Goal: Task Accomplishment & Management: Use online tool/utility

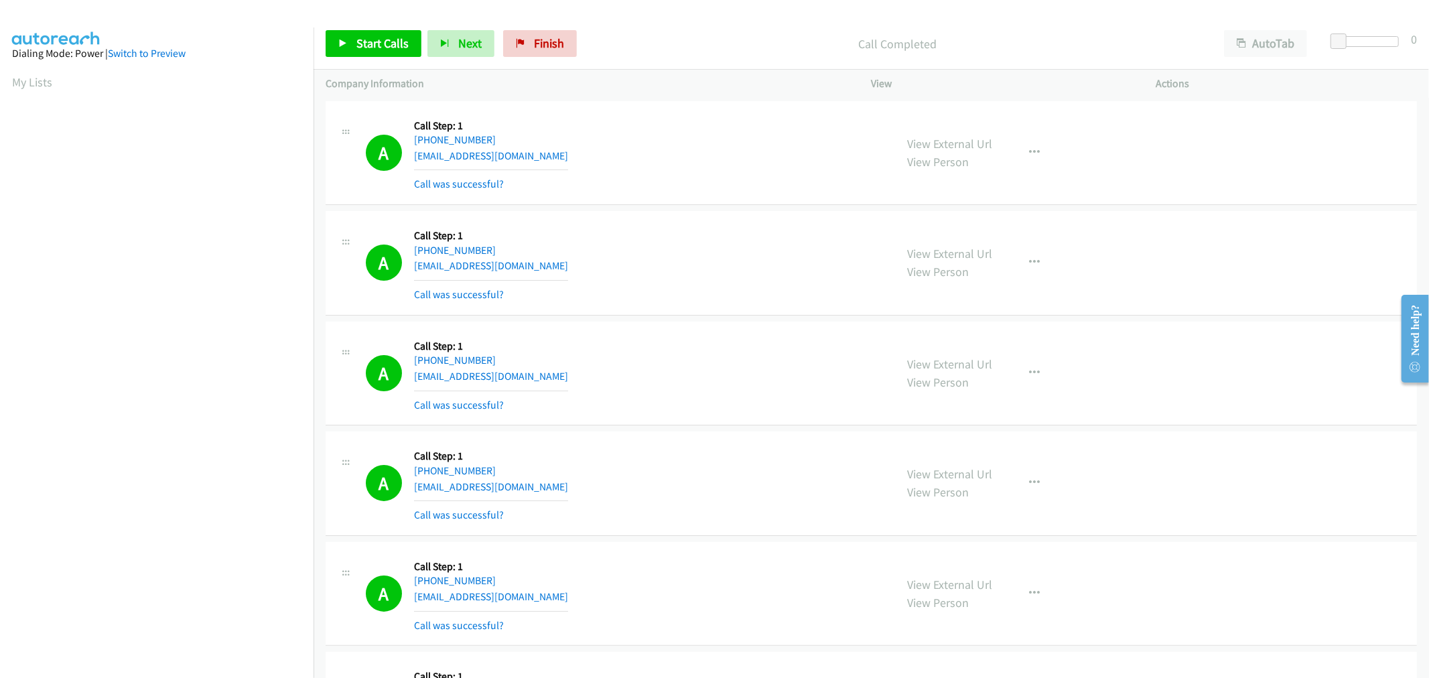
scroll to position [74, 0]
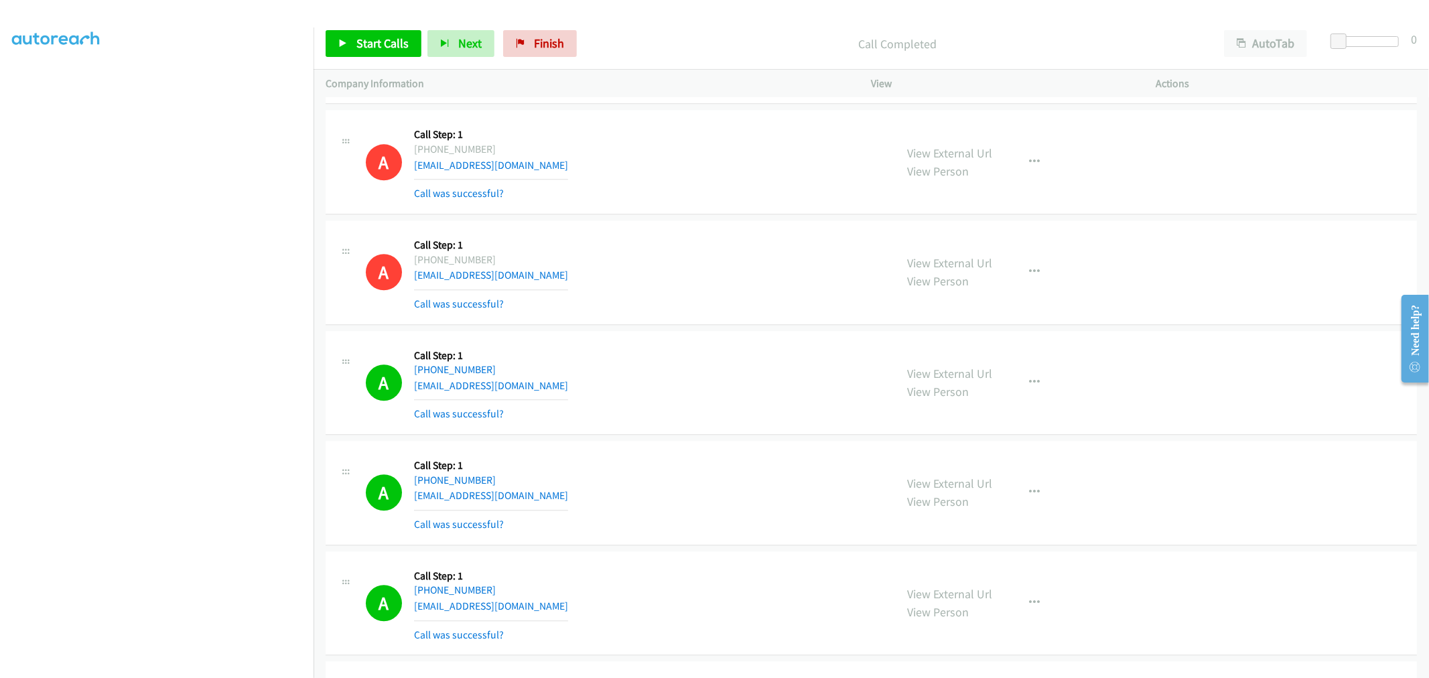
drag, startPoint x: 935, startPoint y: 384, endPoint x: 794, endPoint y: 232, distance: 207.2
click at [384, 50] on span "Start Calls" at bounding box center [382, 43] width 52 height 15
click at [364, 44] on span "Pause" at bounding box center [371, 43] width 30 height 15
click at [376, 47] on span "Start Calls" at bounding box center [382, 43] width 52 height 15
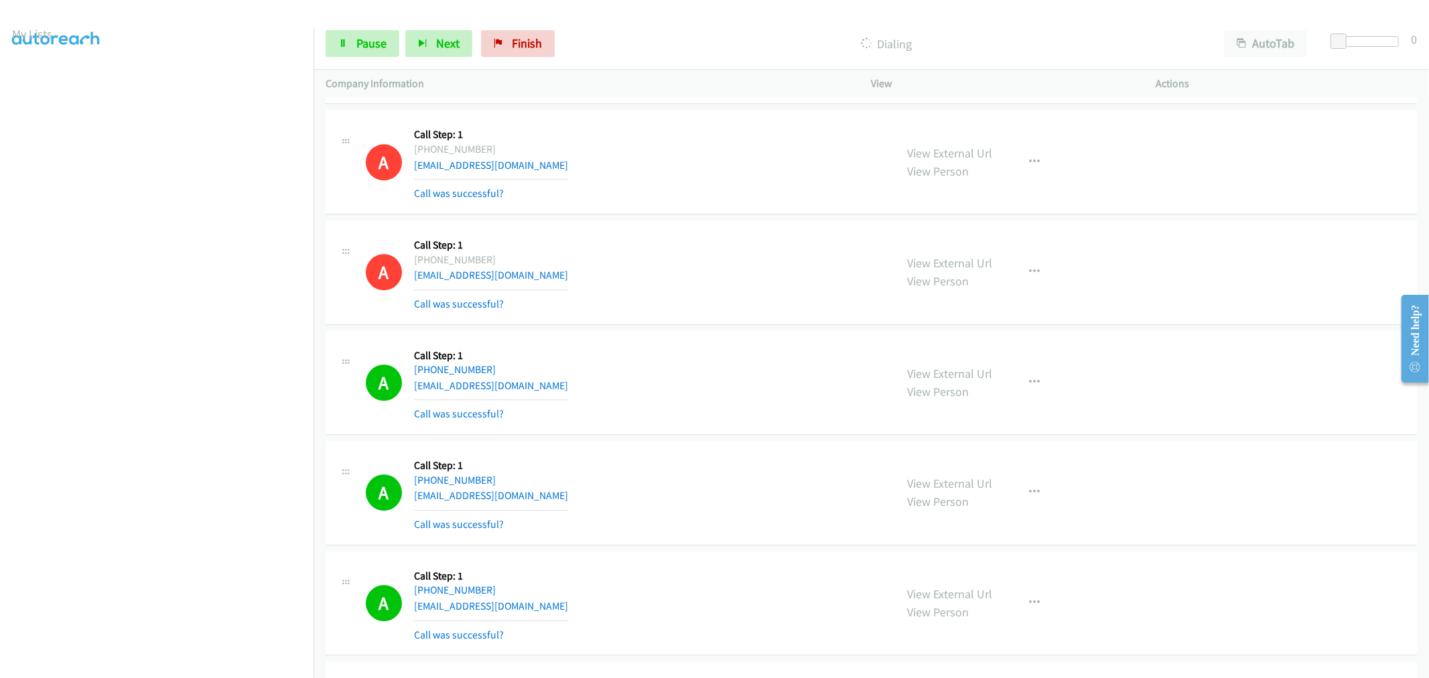
scroll to position [74, 0]
click at [663, 369] on div "A Callback Scheduled Call Step: 1 America/New_York +1 609-202-1563 joelcon2003@…" at bounding box center [625, 383] width 518 height 80
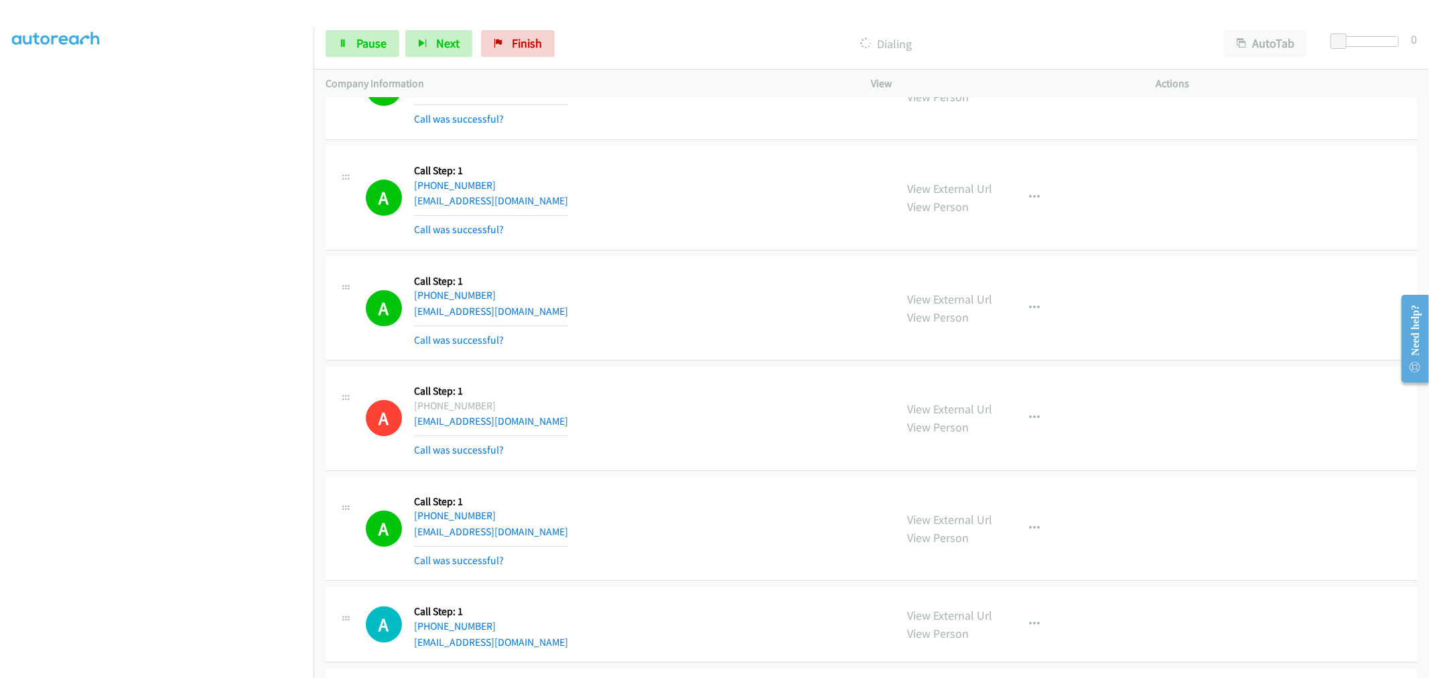
scroll to position [21131, 0]
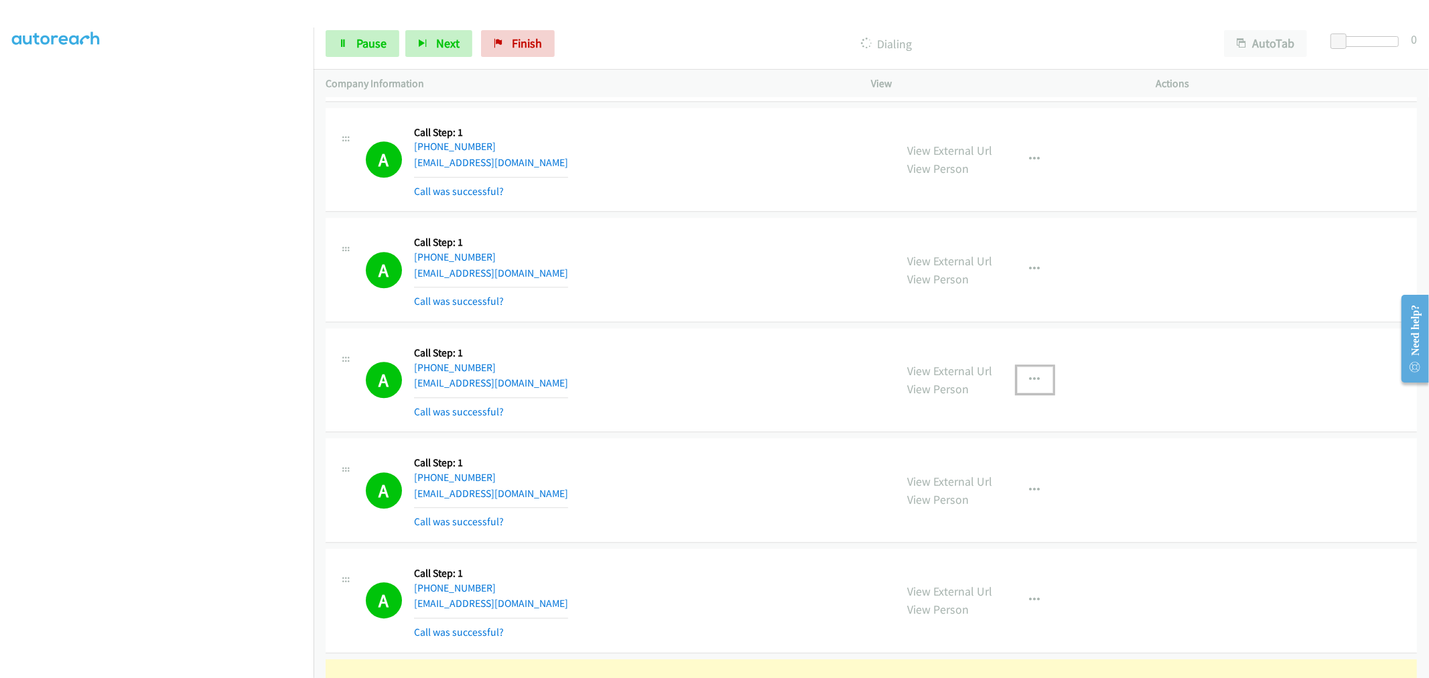
click at [1034, 390] on button "button" at bounding box center [1035, 379] width 36 height 27
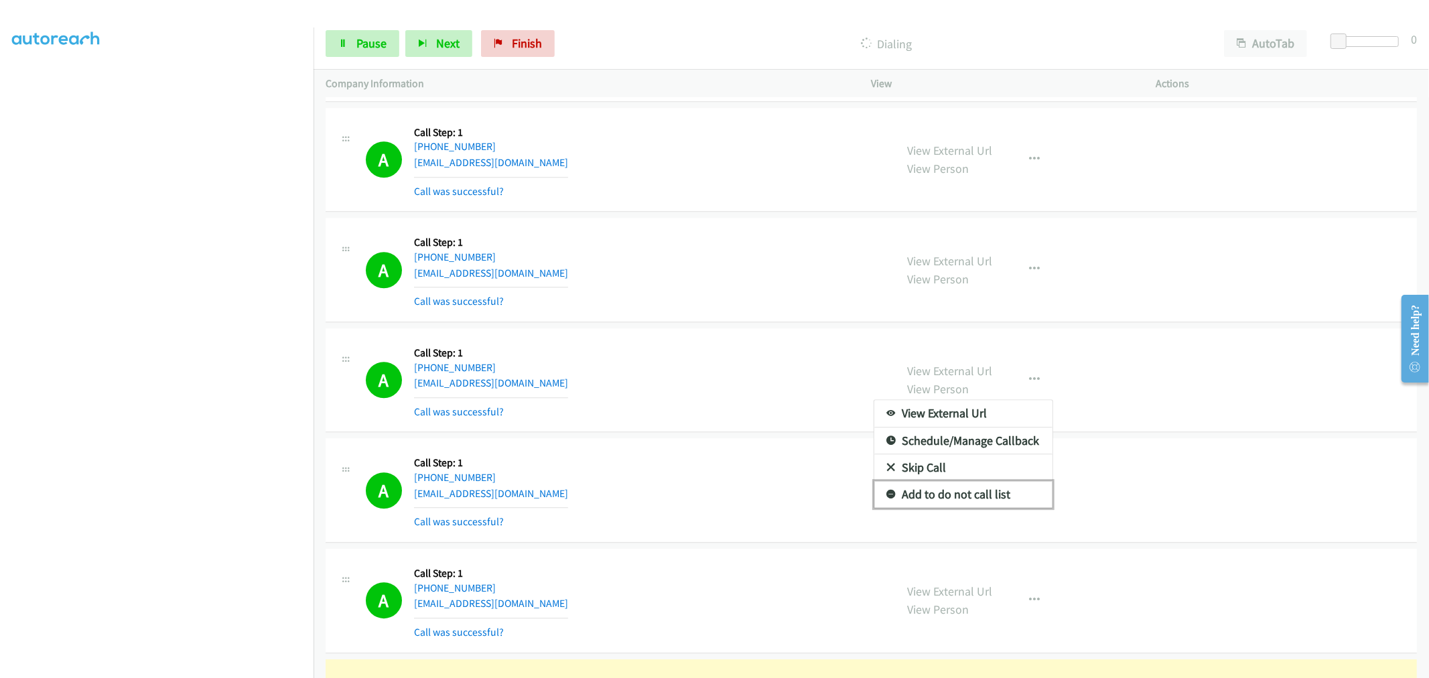
click at [956, 506] on link "Add to do not call list" at bounding box center [963, 494] width 178 height 27
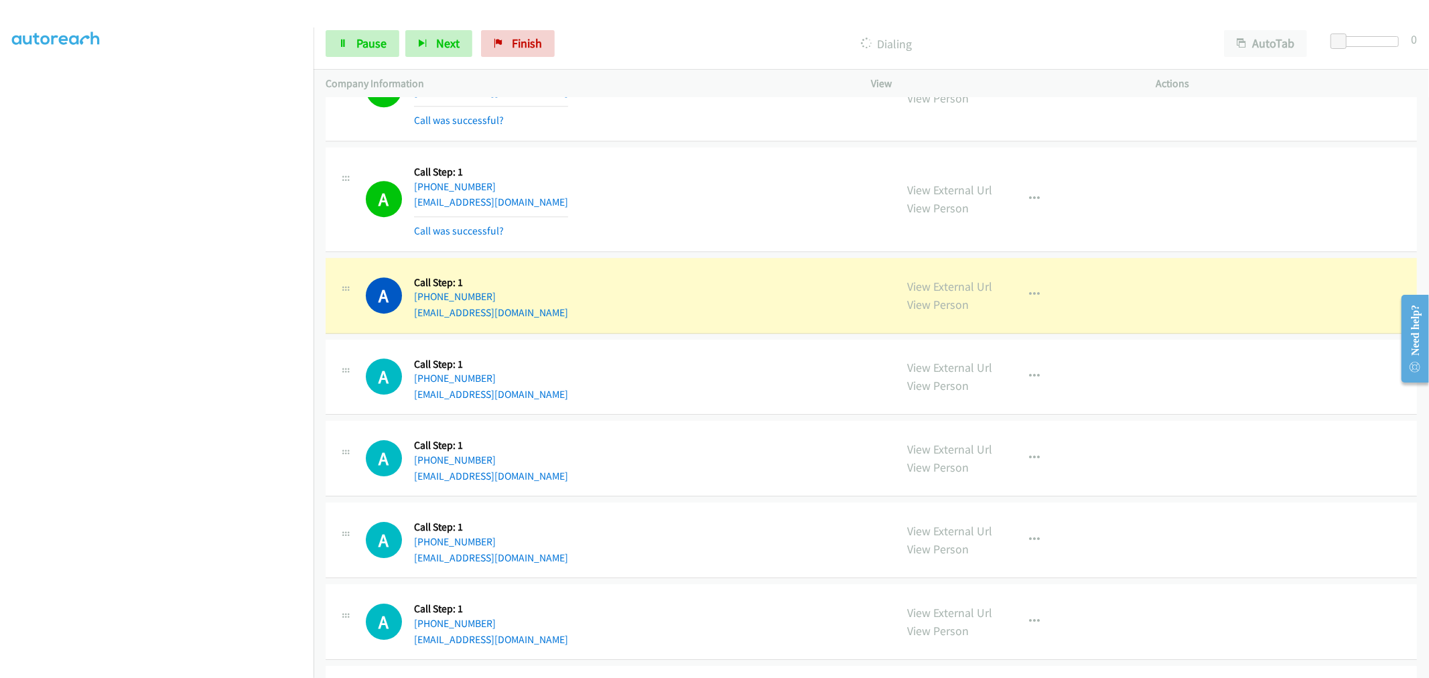
scroll to position [25098, 0]
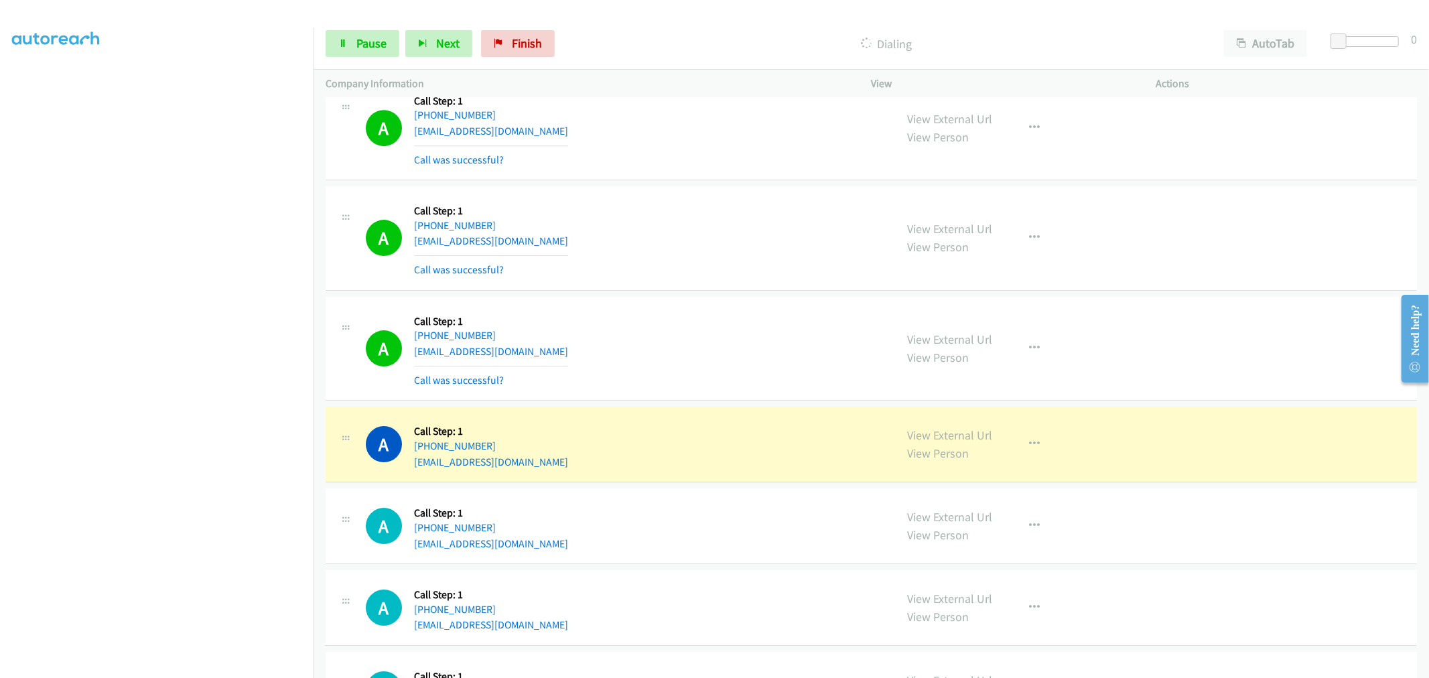
click at [202, 666] on section at bounding box center [156, 360] width 289 height 641
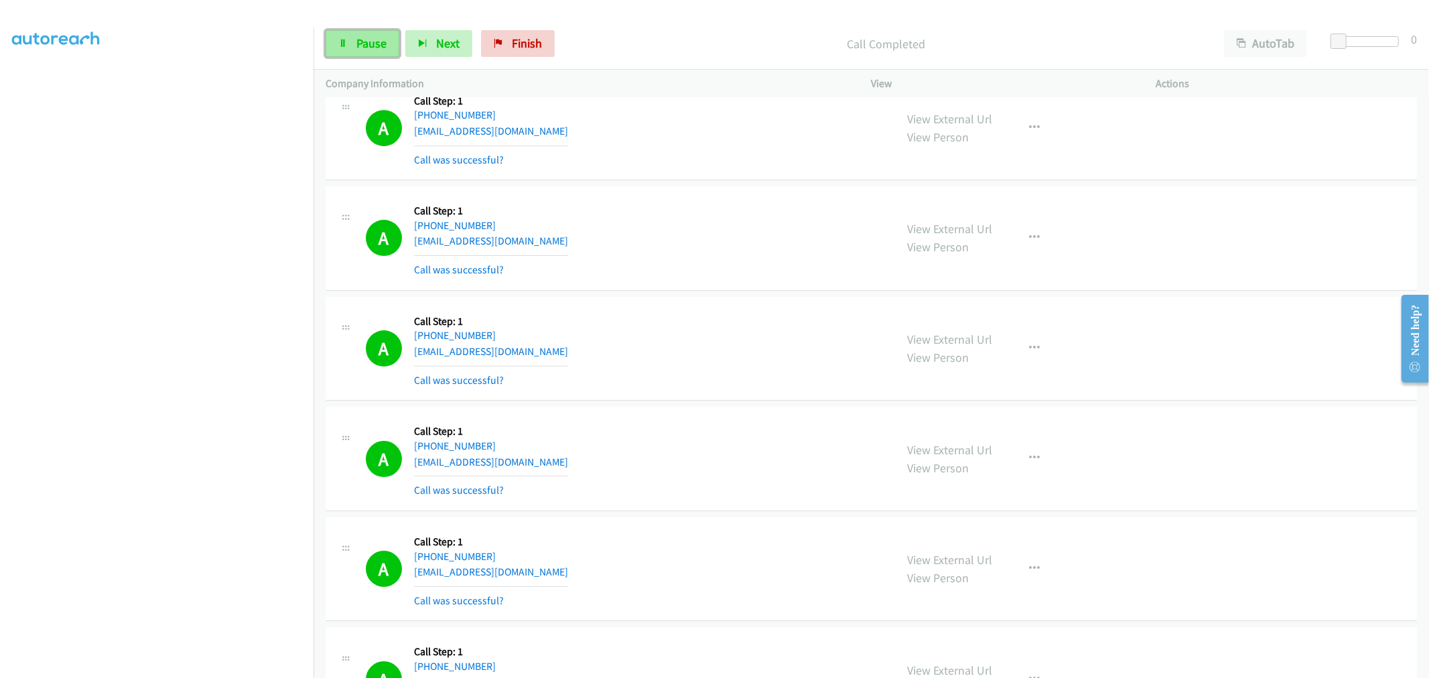
click at [368, 52] on link "Pause" at bounding box center [363, 43] width 74 height 27
click at [368, 52] on link "Start Calls" at bounding box center [374, 43] width 96 height 27
click at [707, 225] on div "A Callback Scheduled Call Step: 1 Pacific/Honolulu +1 808-799-4064 destinypuala…" at bounding box center [625, 238] width 518 height 80
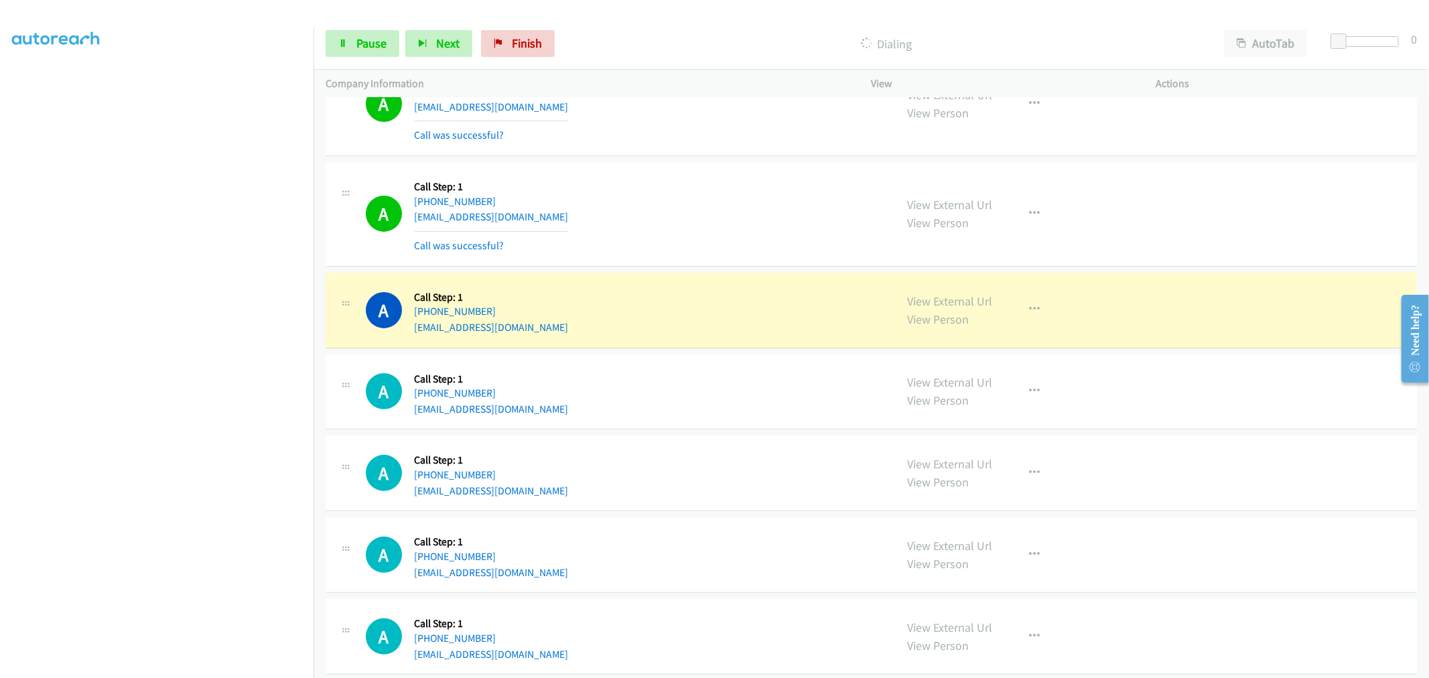
scroll to position [26009, 0]
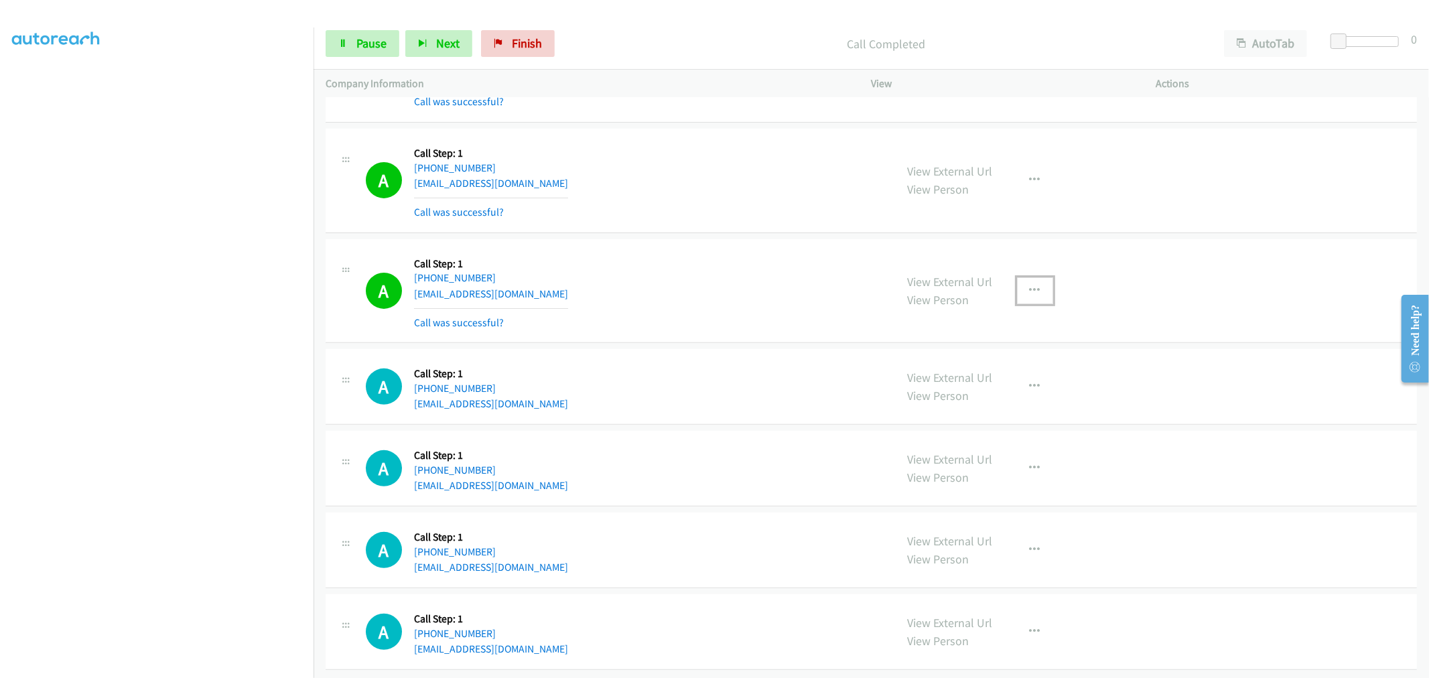
drag, startPoint x: 1016, startPoint y: 304, endPoint x: 969, endPoint y: 411, distance: 116.6
click at [1017, 304] on button "button" at bounding box center [1035, 290] width 36 height 27
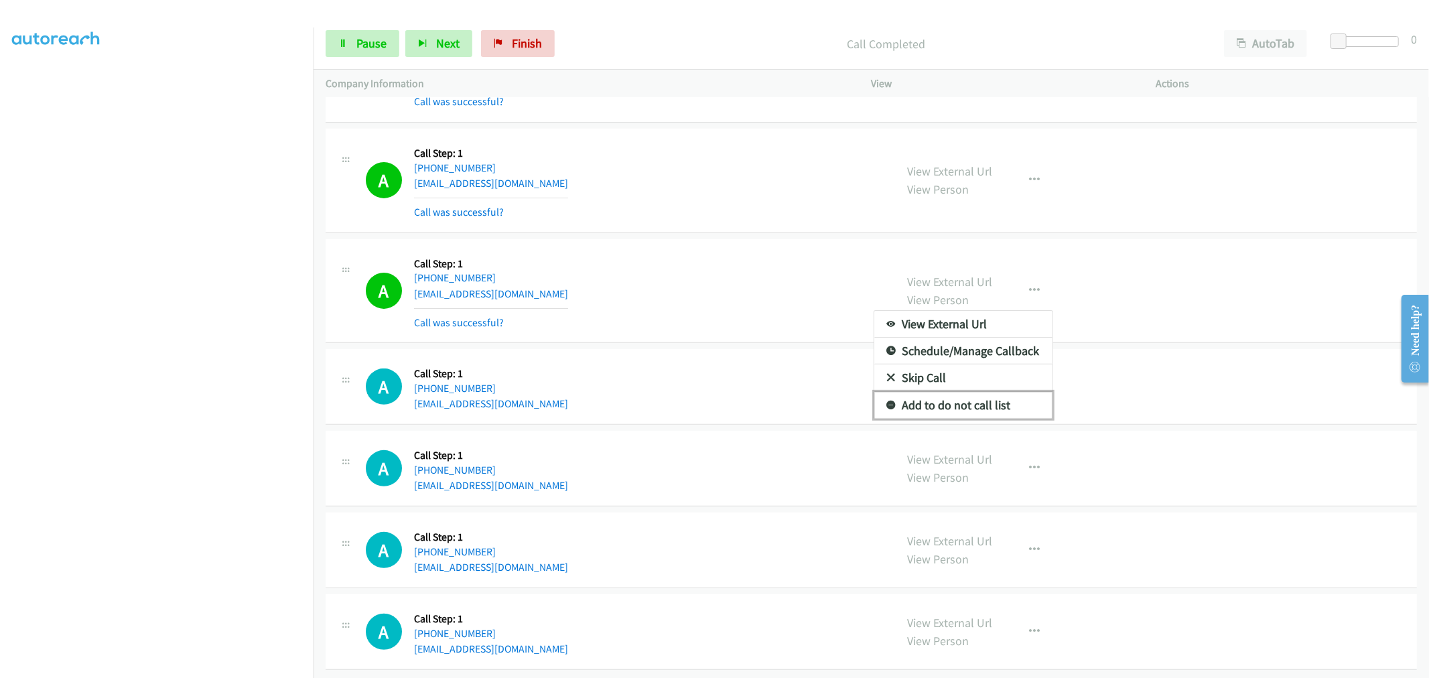
click at [955, 419] on link "Add to do not call list" at bounding box center [963, 405] width 178 height 27
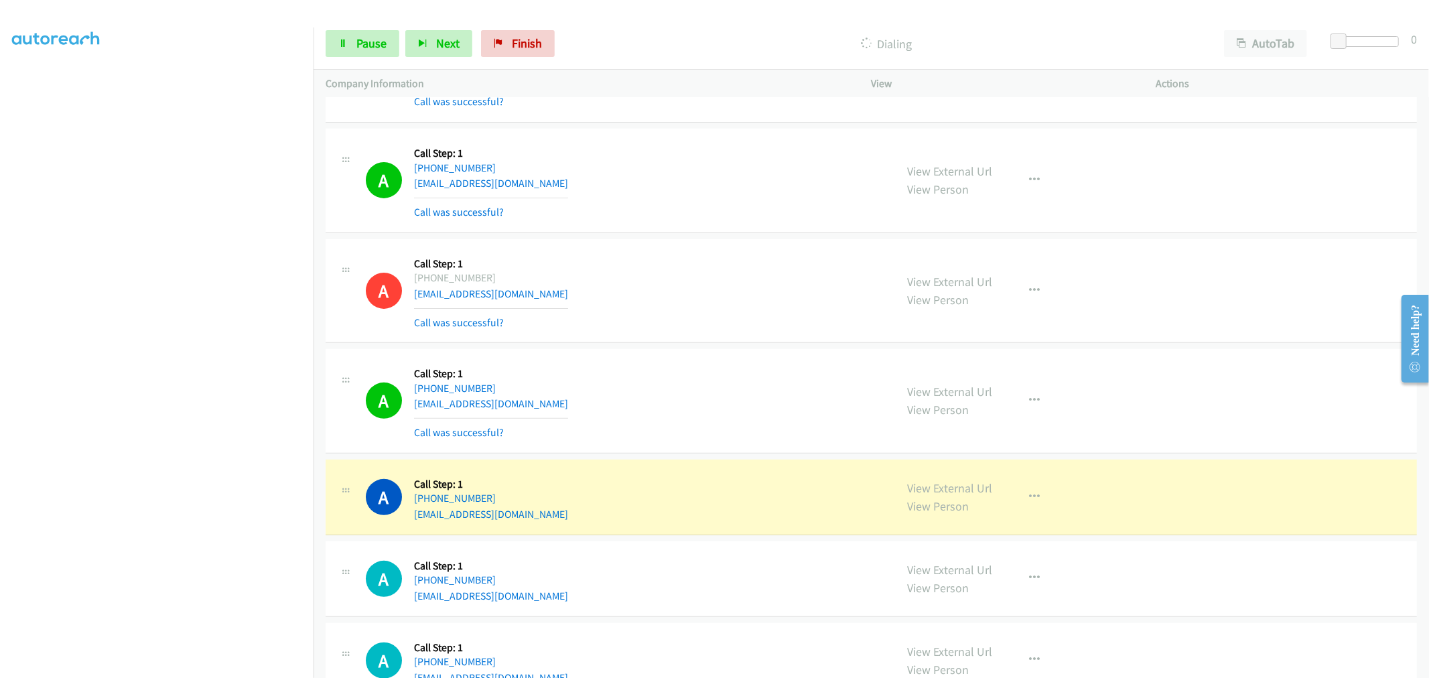
scroll to position [0, 0]
click at [216, 24] on div at bounding box center [708, 26] width 1417 height 52
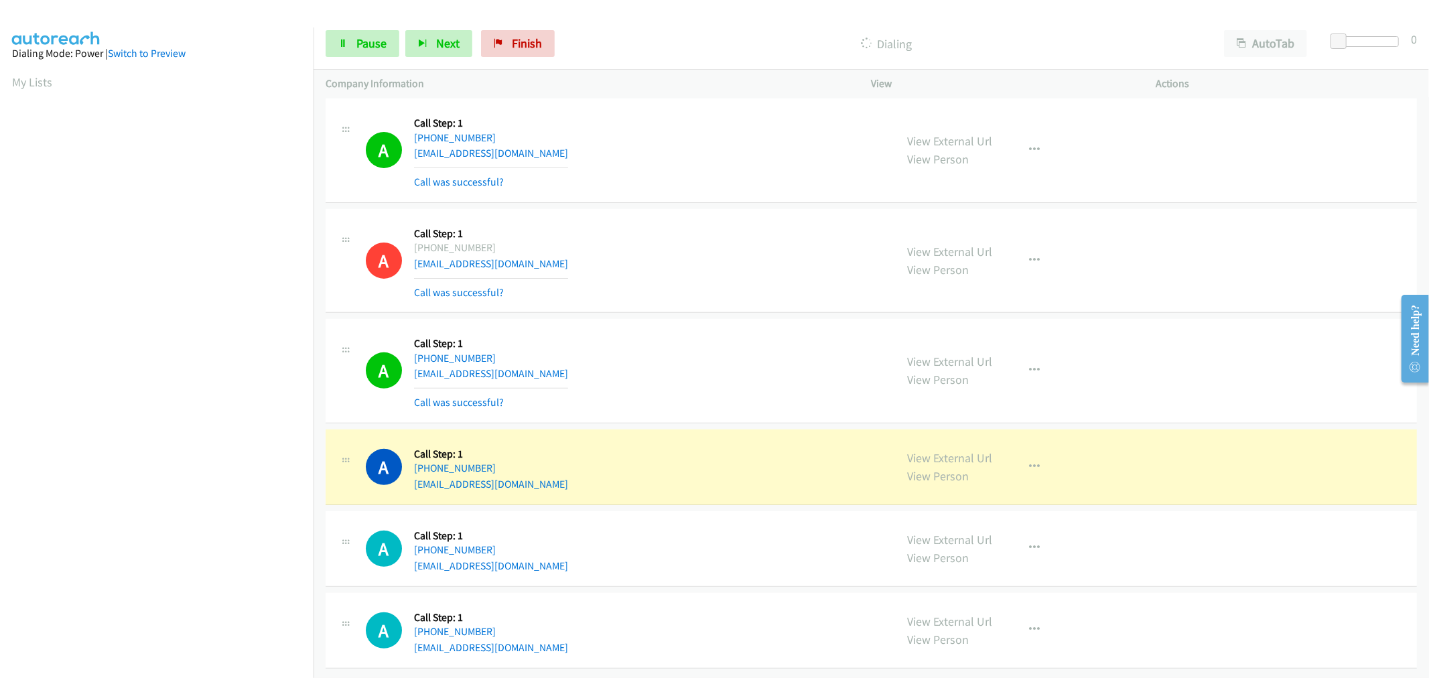
scroll to position [26067, 0]
click at [350, 42] on link "Pause" at bounding box center [363, 43] width 74 height 27
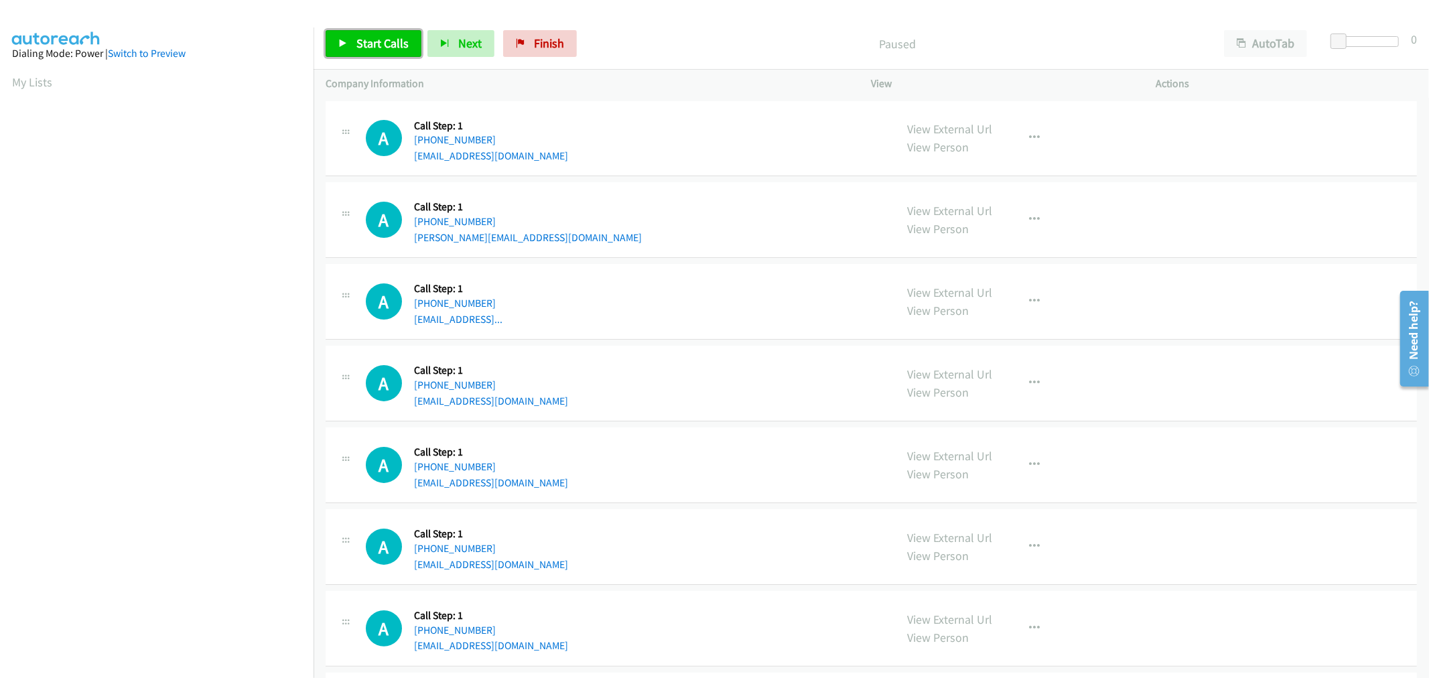
click at [390, 39] on span "Start Calls" at bounding box center [382, 43] width 52 height 15
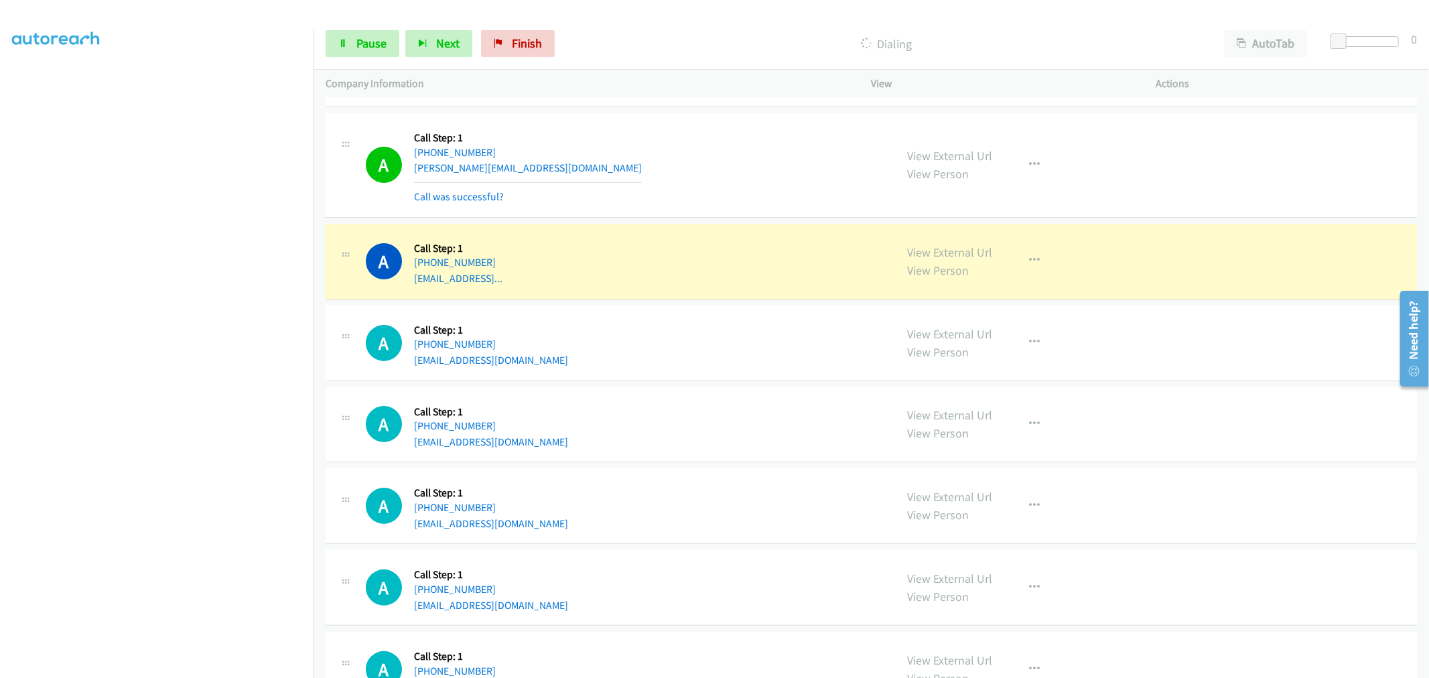
scroll to position [149, 0]
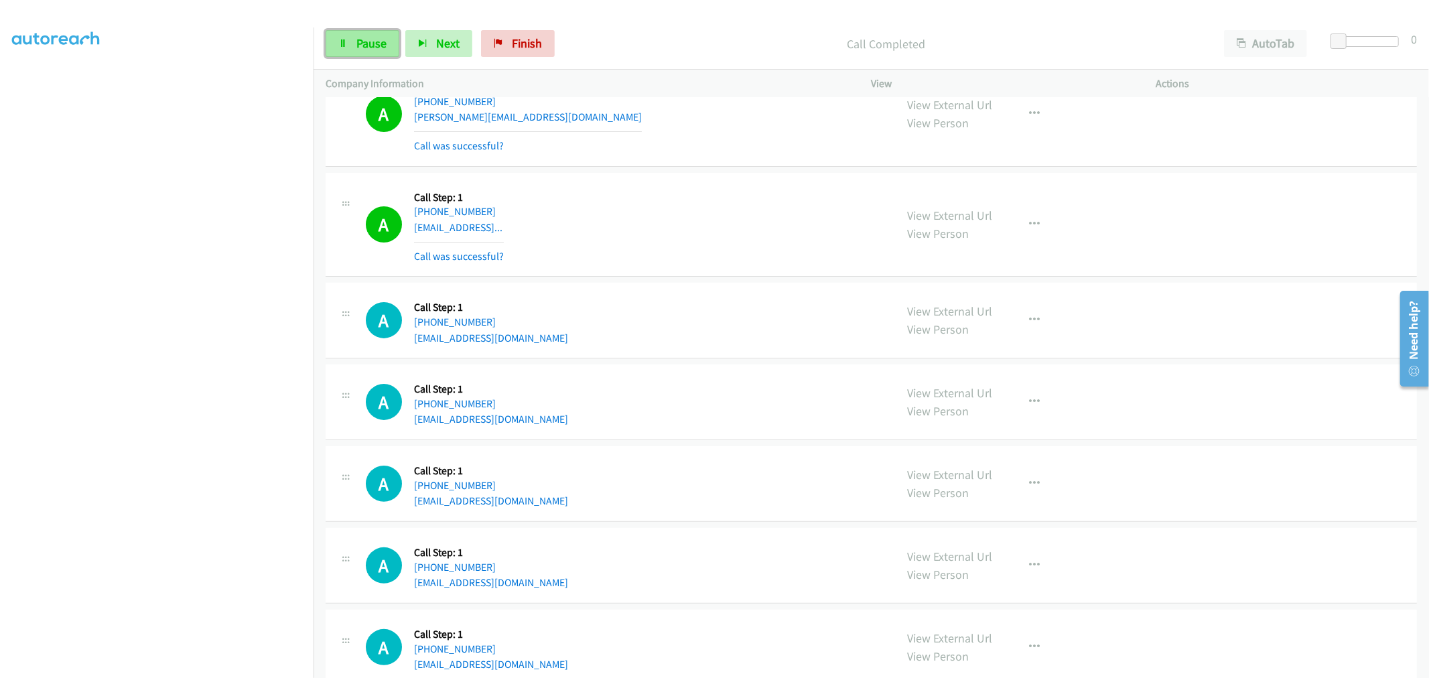
click at [370, 43] on span "Pause" at bounding box center [371, 43] width 30 height 15
click at [370, 45] on span "Start Calls" at bounding box center [382, 43] width 52 height 15
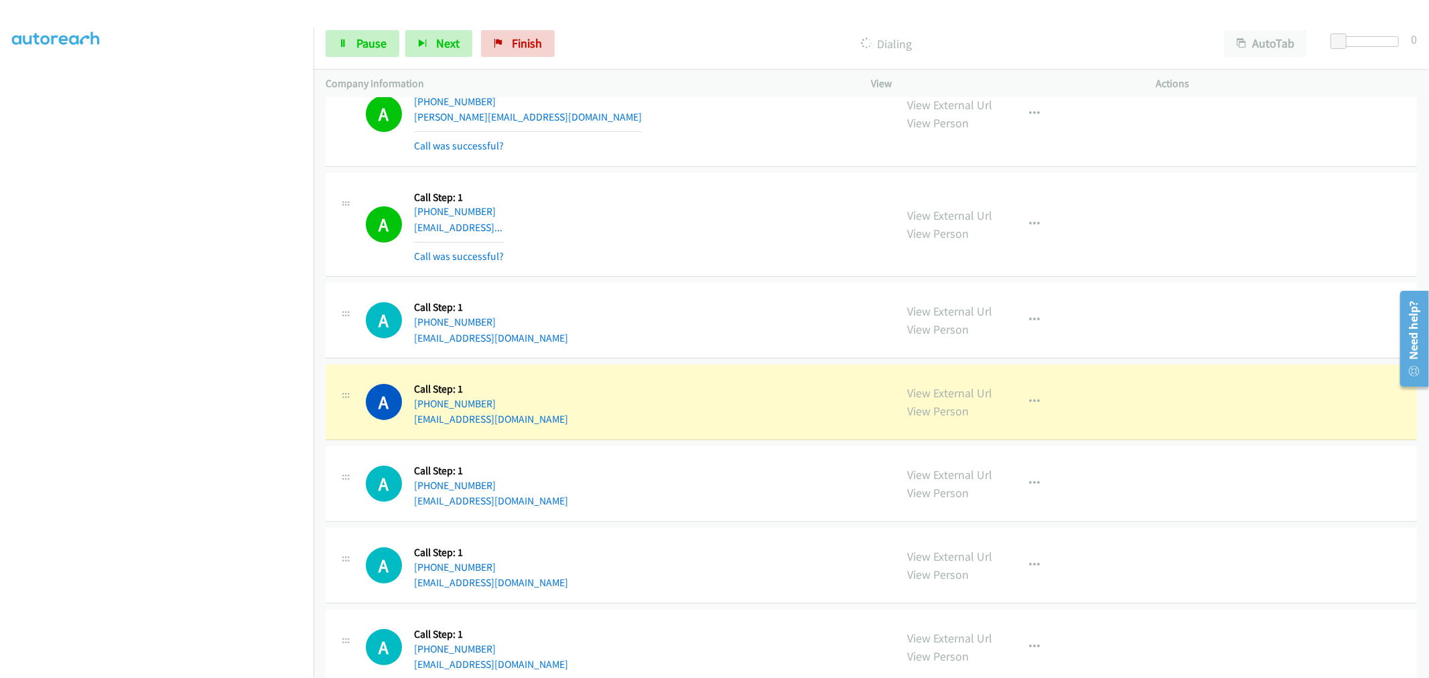
click at [727, 343] on div "A Callback Scheduled Call Step: 1 America/Los_Angeles [PHONE_NUMBER] [EMAIL_ADD…" at bounding box center [625, 320] width 518 height 51
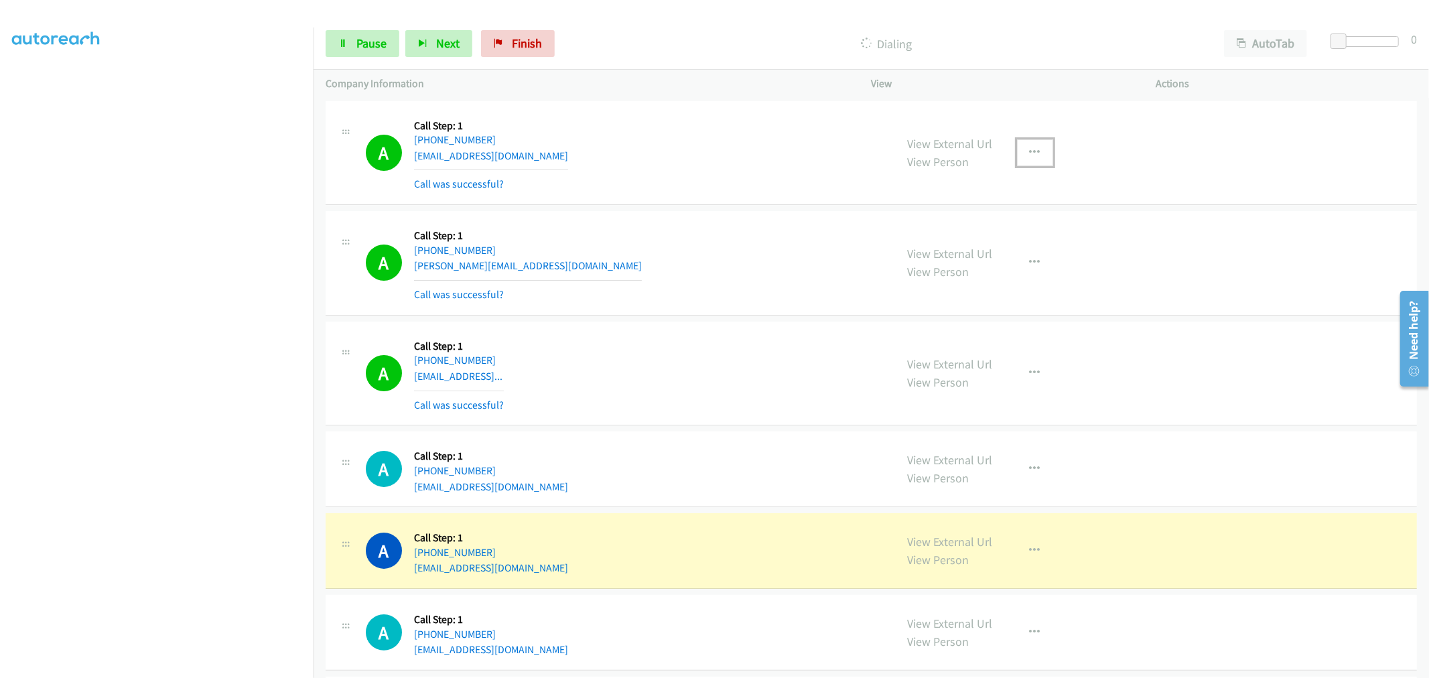
click at [1030, 149] on icon "button" at bounding box center [1035, 152] width 11 height 11
click at [953, 263] on link "Add to do not call list" at bounding box center [963, 267] width 178 height 27
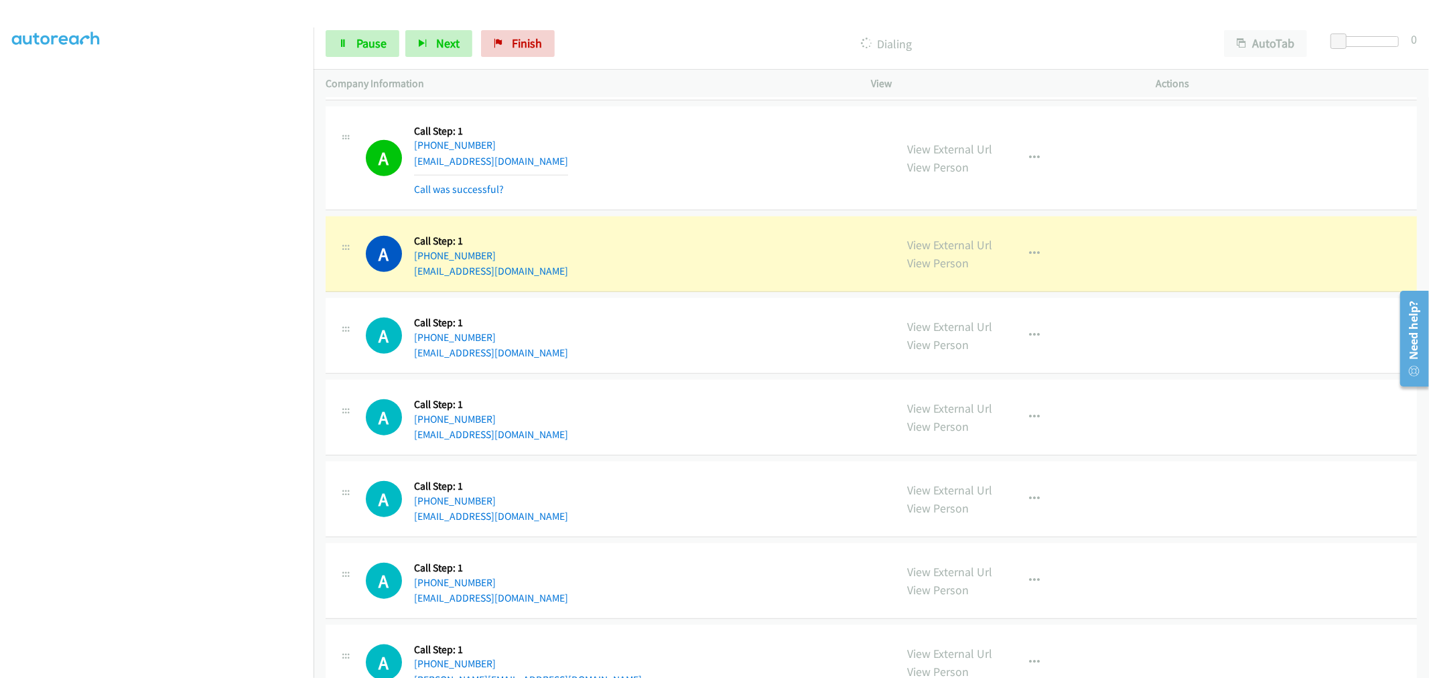
scroll to position [1042, 0]
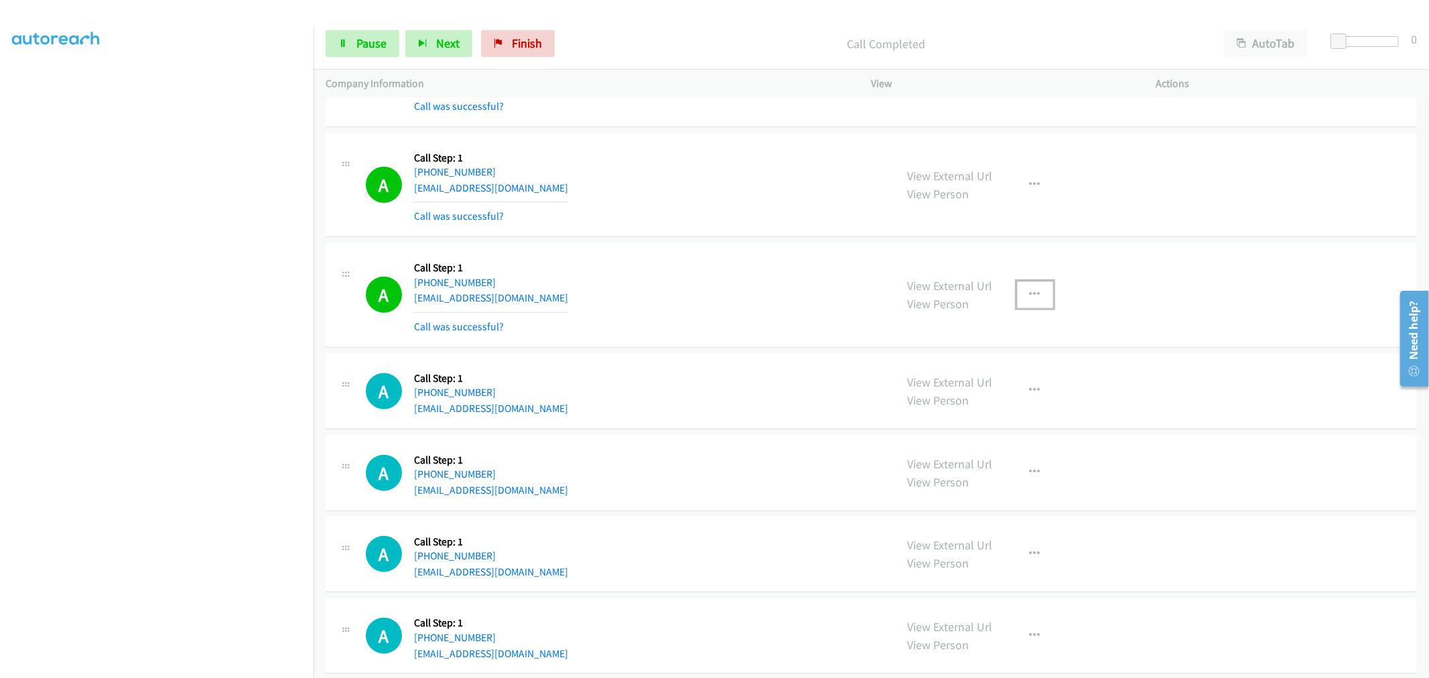
click at [1034, 289] on button "button" at bounding box center [1035, 294] width 36 height 27
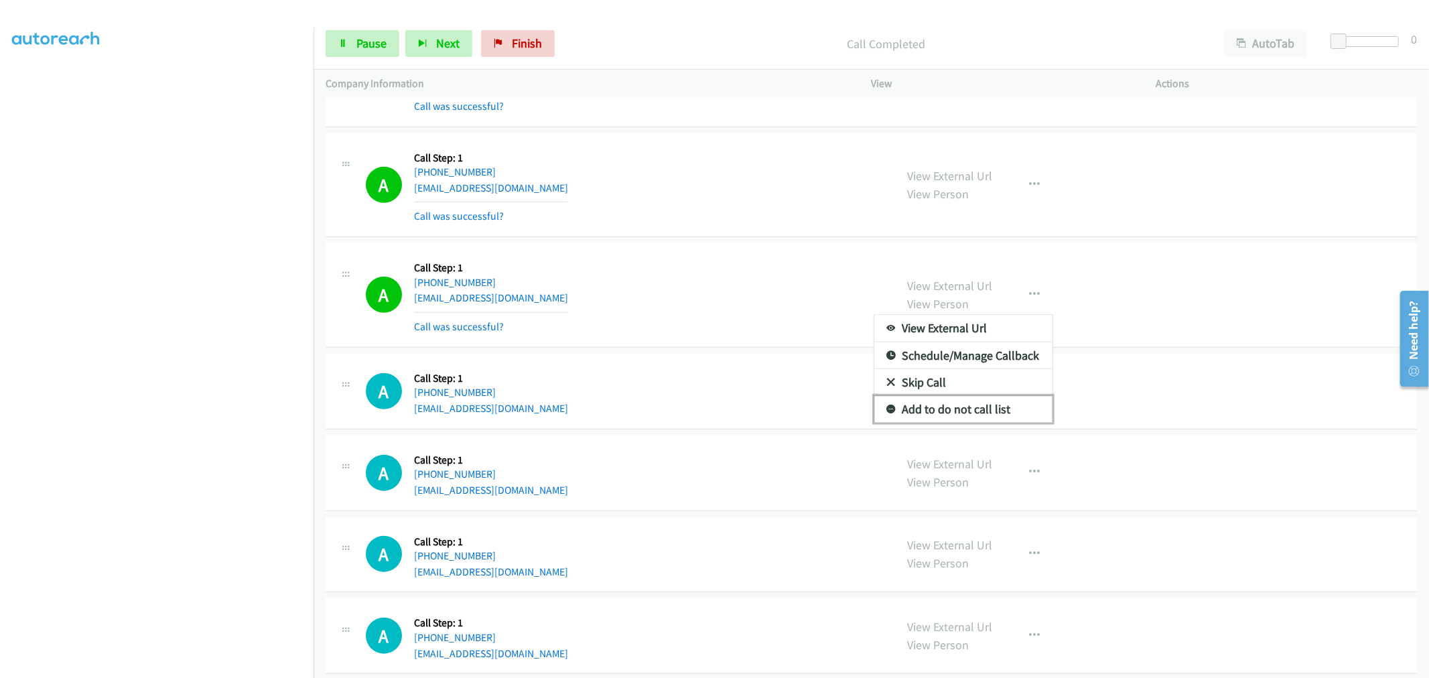
click at [961, 407] on link "Add to do not call list" at bounding box center [963, 409] width 178 height 27
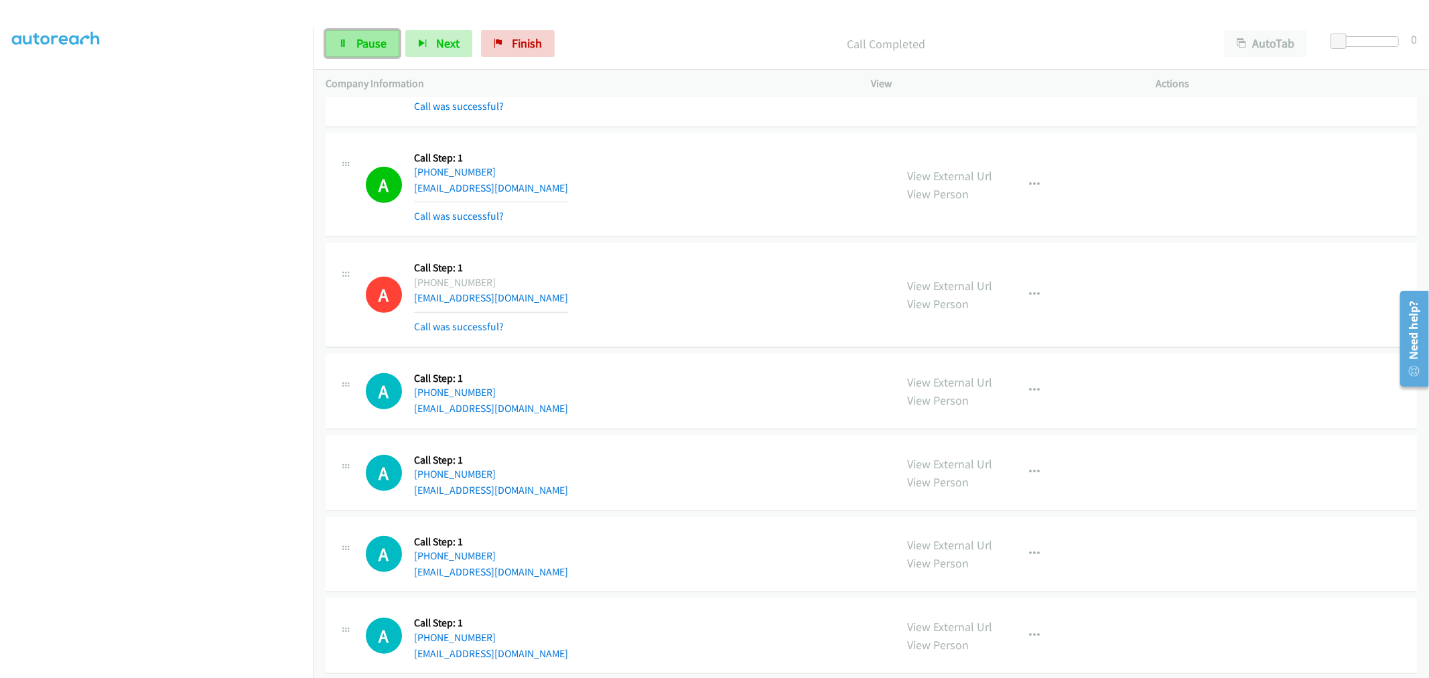
drag, startPoint x: 389, startPoint y: 41, endPoint x: 375, endPoint y: 47, distance: 15.3
click at [387, 41] on link "Pause" at bounding box center [363, 43] width 74 height 27
click at [363, 49] on span "Start Calls" at bounding box center [350, 63] width 25 height 29
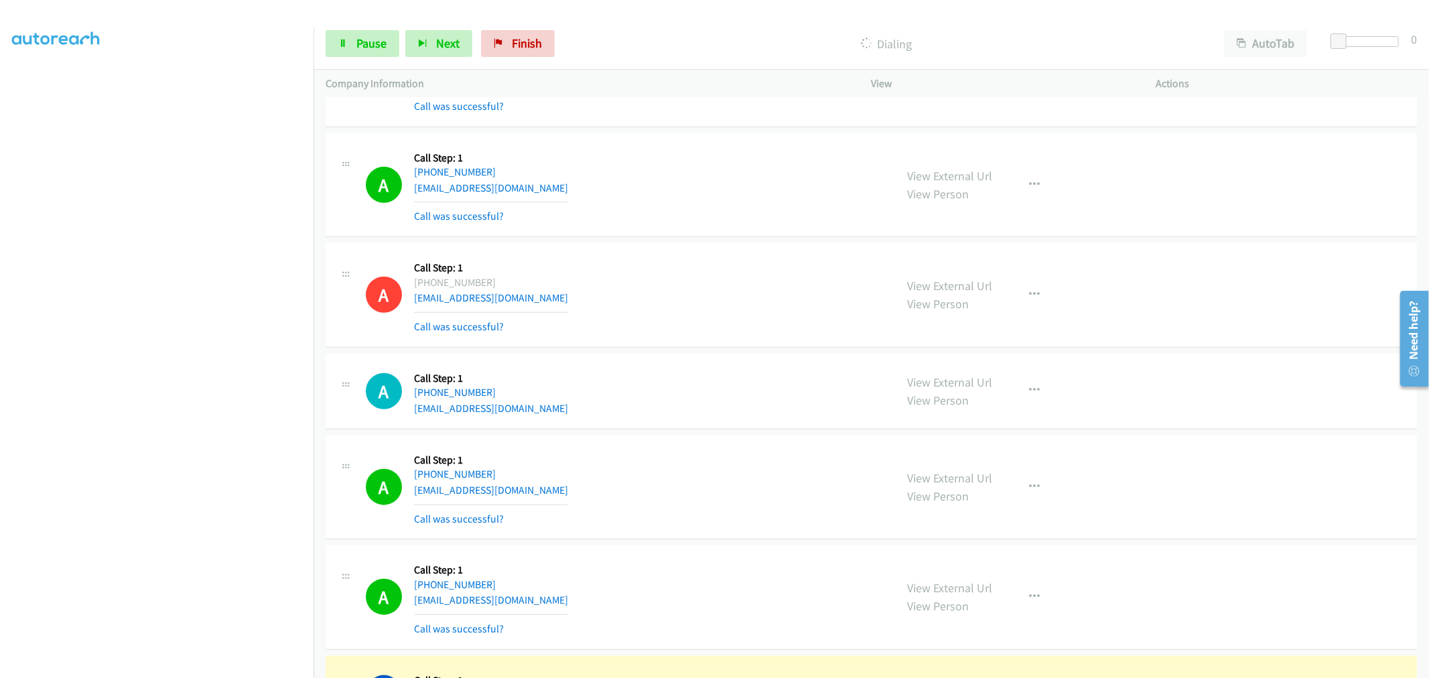
click at [747, 347] on div "A Callback Scheduled Call Step: 1 America/New_York [PHONE_NUMBER] [EMAIL_ADDRES…" at bounding box center [871, 295] width 1091 height 105
click at [378, 56] on link "Pause" at bounding box center [363, 43] width 74 height 27
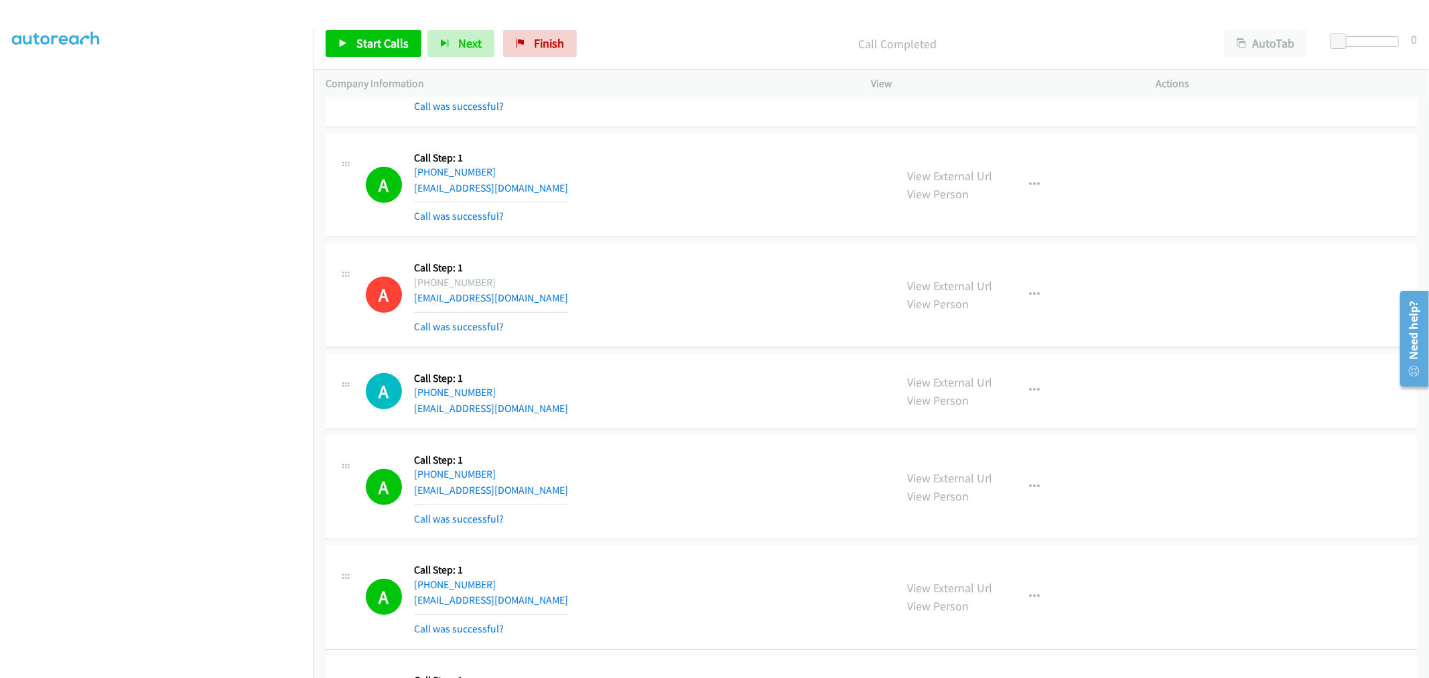
click at [725, 316] on div "A Callback Scheduled Call Step: 1 America/New_York [PHONE_NUMBER] [EMAIL_ADDRES…" at bounding box center [625, 295] width 518 height 80
drag, startPoint x: 634, startPoint y: 277, endPoint x: 624, endPoint y: 288, distance: 14.8
click at [634, 277] on div "A Callback Scheduled Call Step: 1 America/New_York [PHONE_NUMBER] [EMAIL_ADDRES…" at bounding box center [625, 295] width 518 height 80
click at [698, 338] on div "A Callback Scheduled Call Step: 1 America/New_York [PHONE_NUMBER] [EMAIL_ADDRES…" at bounding box center [871, 295] width 1091 height 105
click at [594, 262] on div "A Callback Scheduled Call Step: 1 America/New_York [PHONE_NUMBER] [EMAIL_ADDRES…" at bounding box center [625, 295] width 518 height 80
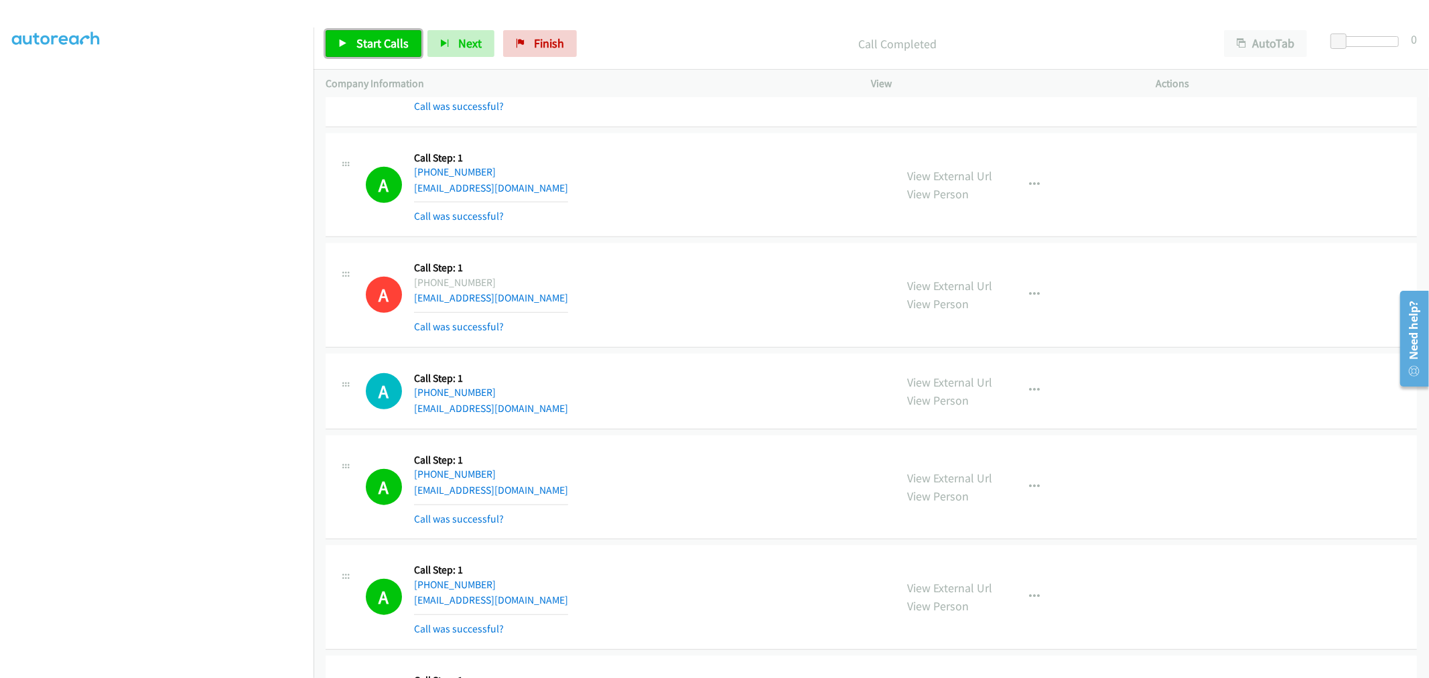
click at [392, 52] on link "Start Calls" at bounding box center [374, 43] width 96 height 27
click at [176, 40] on iframe "To enrich screen reader interactions, please activate Accessibility in Grammarl…" at bounding box center [162, 358] width 301 height 636
click at [349, 46] on link "Pause" at bounding box center [363, 43] width 74 height 27
click at [704, 238] on td "A Callback Scheduled Call Step: 1 America/New_York [PHONE_NUMBER] [EMAIL_ADDRES…" at bounding box center [871, 185] width 1115 height 111
click at [360, 43] on span "Start Calls" at bounding box center [382, 43] width 52 height 15
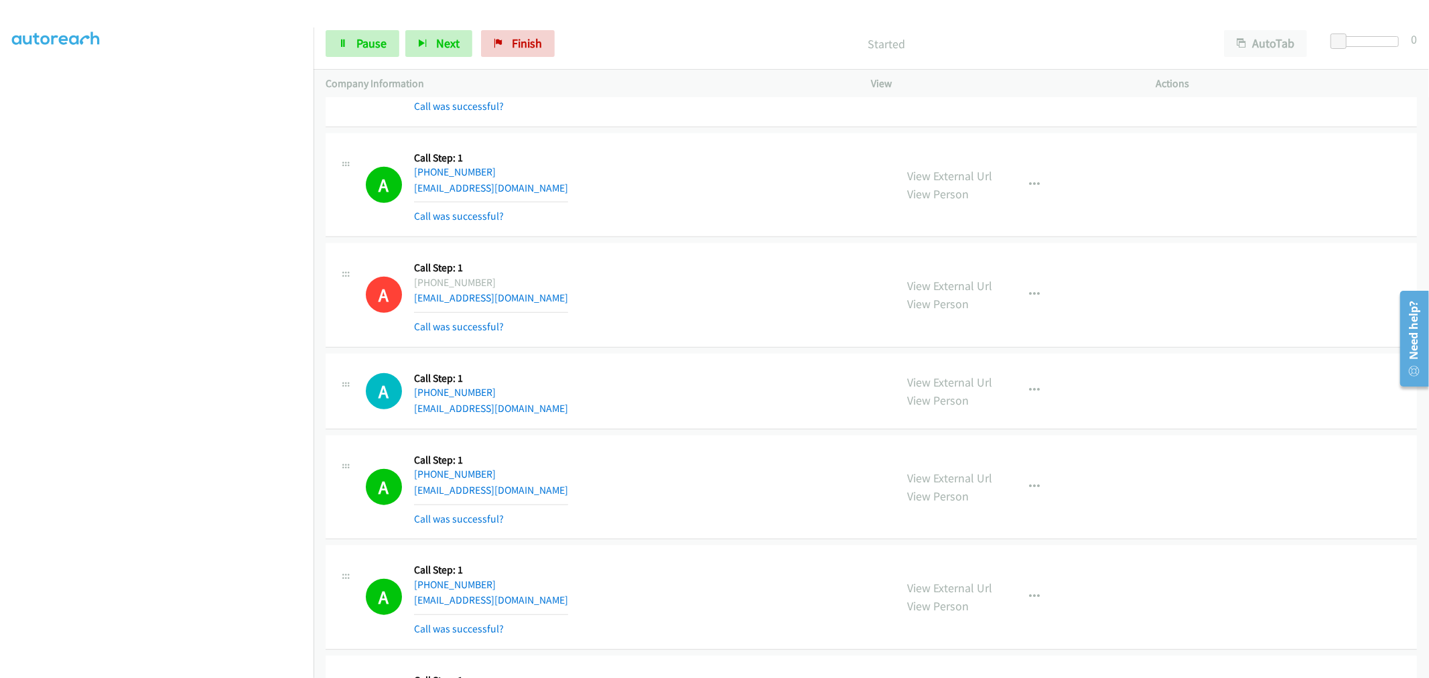
click at [730, 291] on div "A Callback Scheduled Call Step: 1 America/New_York [PHONE_NUMBER] [EMAIL_ADDRES…" at bounding box center [625, 295] width 518 height 80
click at [370, 33] on link "Pause" at bounding box center [363, 43] width 74 height 27
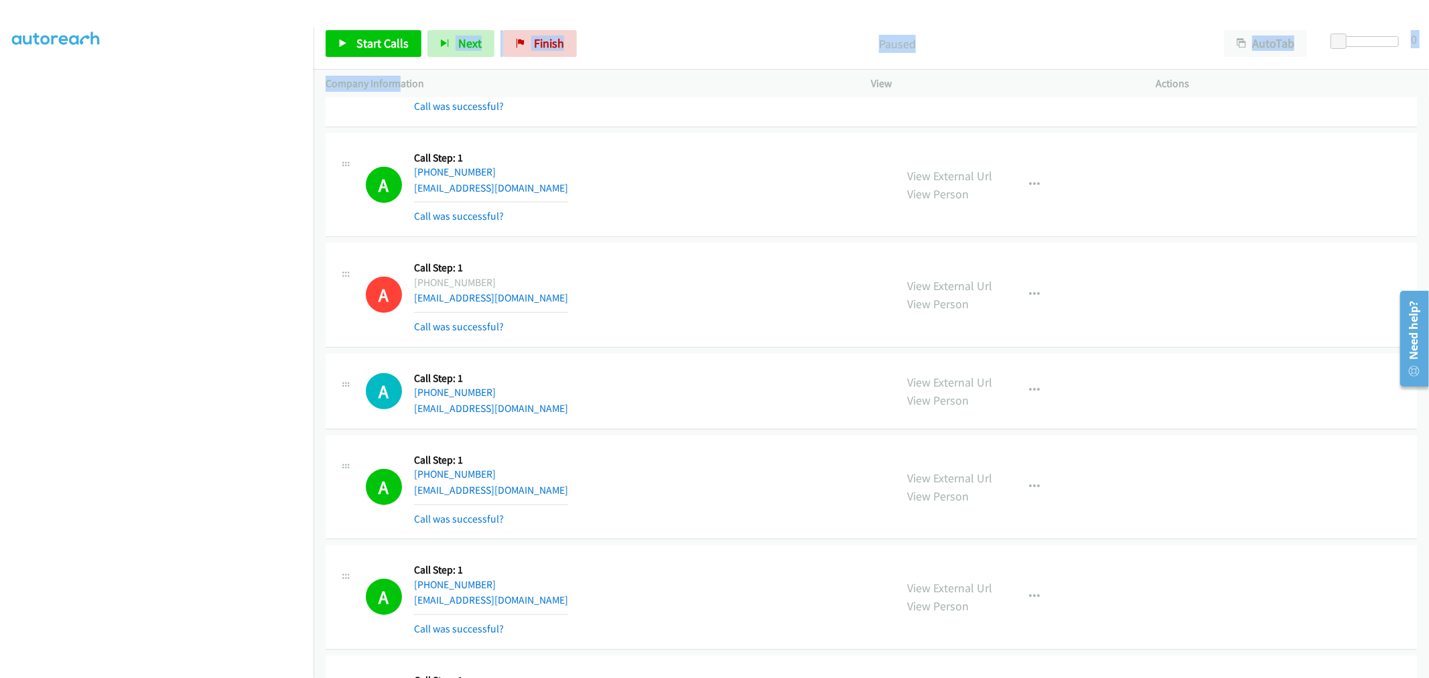
click at [399, 78] on div "Start Calls Pause Next Finish Paused AutoTab AutoTab 0 Company Information Info…" at bounding box center [871, 58] width 1115 height 80
click at [698, 30] on div "Call Completed" at bounding box center [897, 43] width 629 height 27
drag, startPoint x: 932, startPoint y: 183, endPoint x: 764, endPoint y: 76, distance: 199.4
click at [358, 41] on span "Start Calls" at bounding box center [382, 43] width 52 height 15
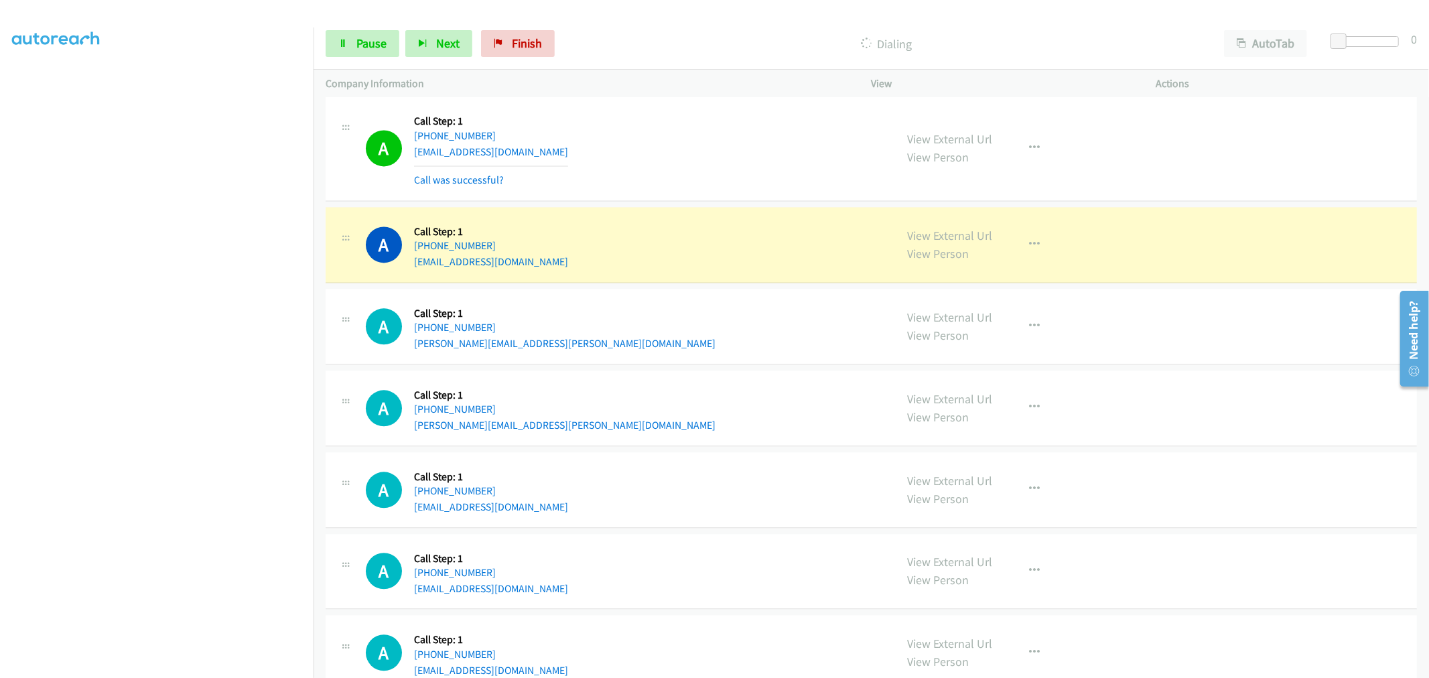
scroll to position [2456, 0]
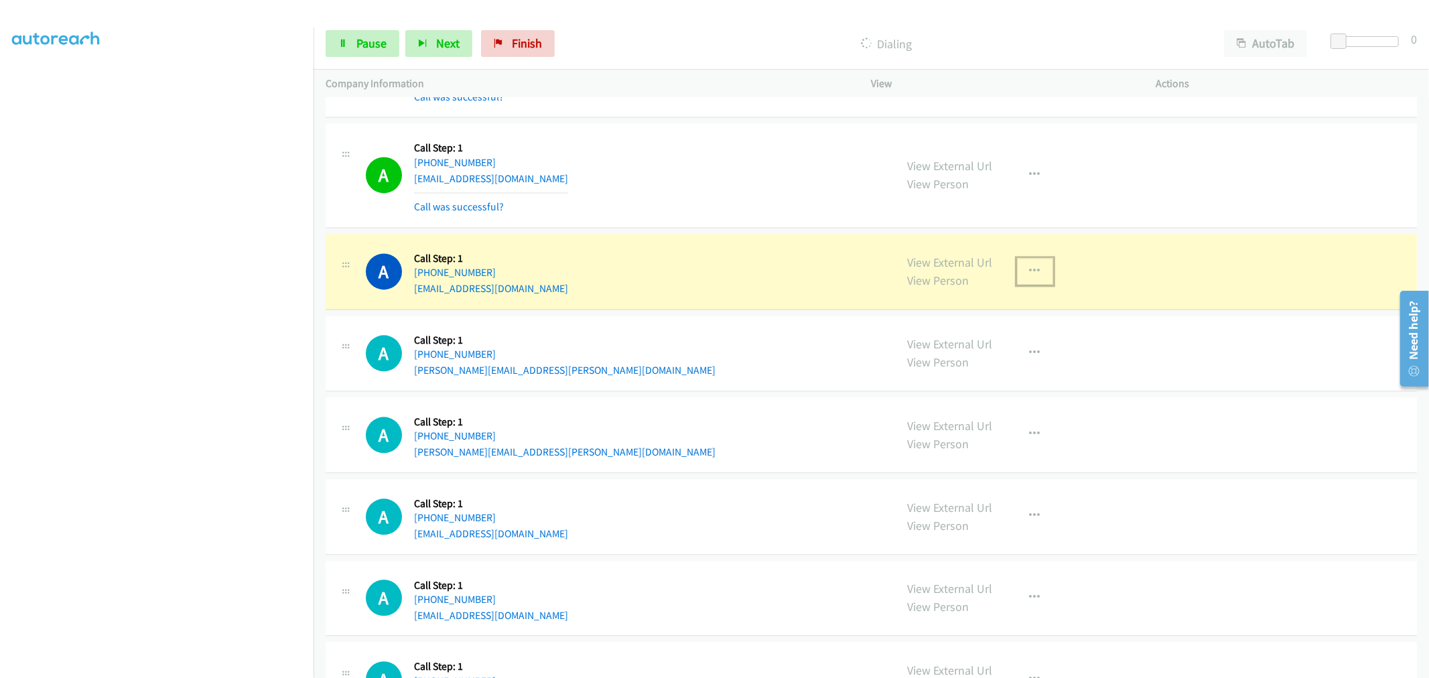
click at [1030, 272] on icon "button" at bounding box center [1035, 271] width 11 height 11
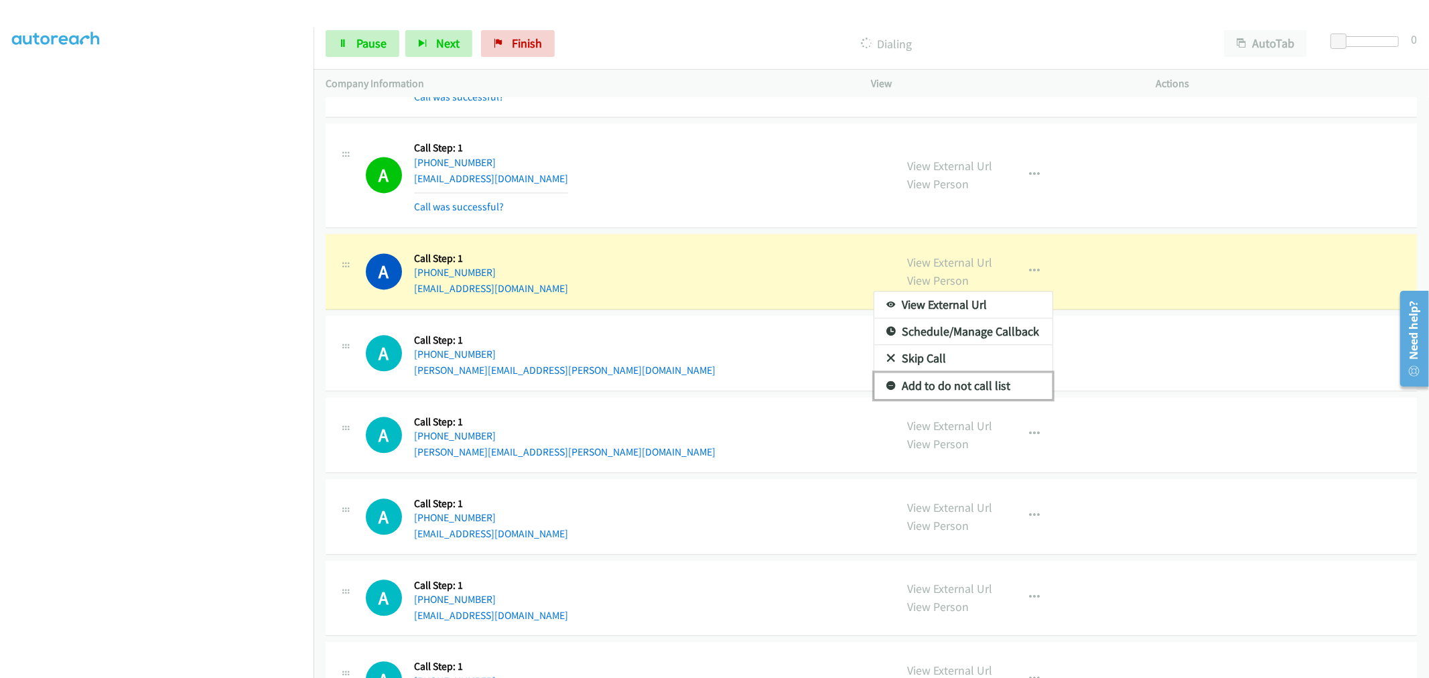
click at [941, 389] on link "Add to do not call list" at bounding box center [963, 385] width 178 height 27
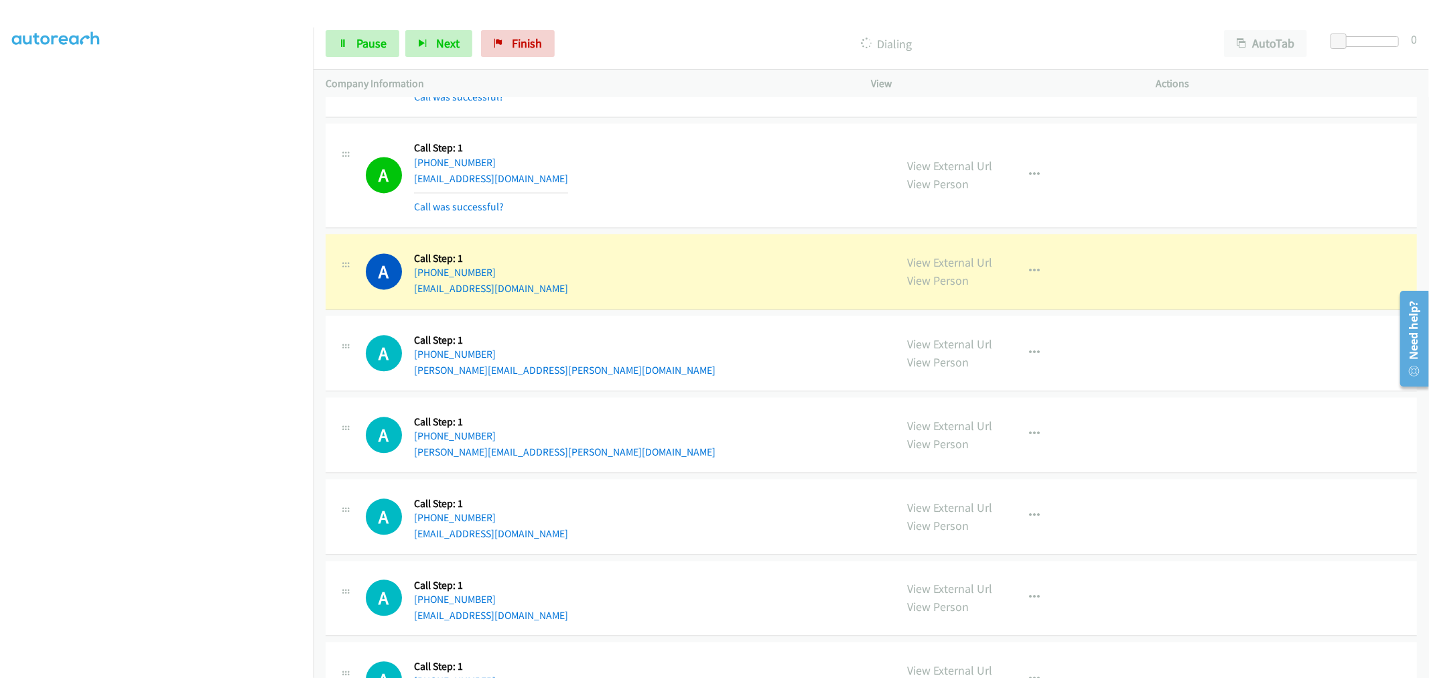
click at [778, 241] on div "A Callback Scheduled Call Step: 1 America/New_York [PHONE_NUMBER] [EMAIL_ADDRES…" at bounding box center [871, 272] width 1091 height 76
click at [688, 258] on div "A Callback Scheduled Call Step: 1 America/New_York [PHONE_NUMBER] [EMAIL_ADDRES…" at bounding box center [625, 271] width 518 height 51
click at [392, 48] on link "Pause" at bounding box center [363, 43] width 74 height 27
click at [663, 322] on div "A Callback Scheduled Call Step: 1 America/New_York [PHONE_NUMBER] [PERSON_NAME]…" at bounding box center [871, 354] width 1091 height 76
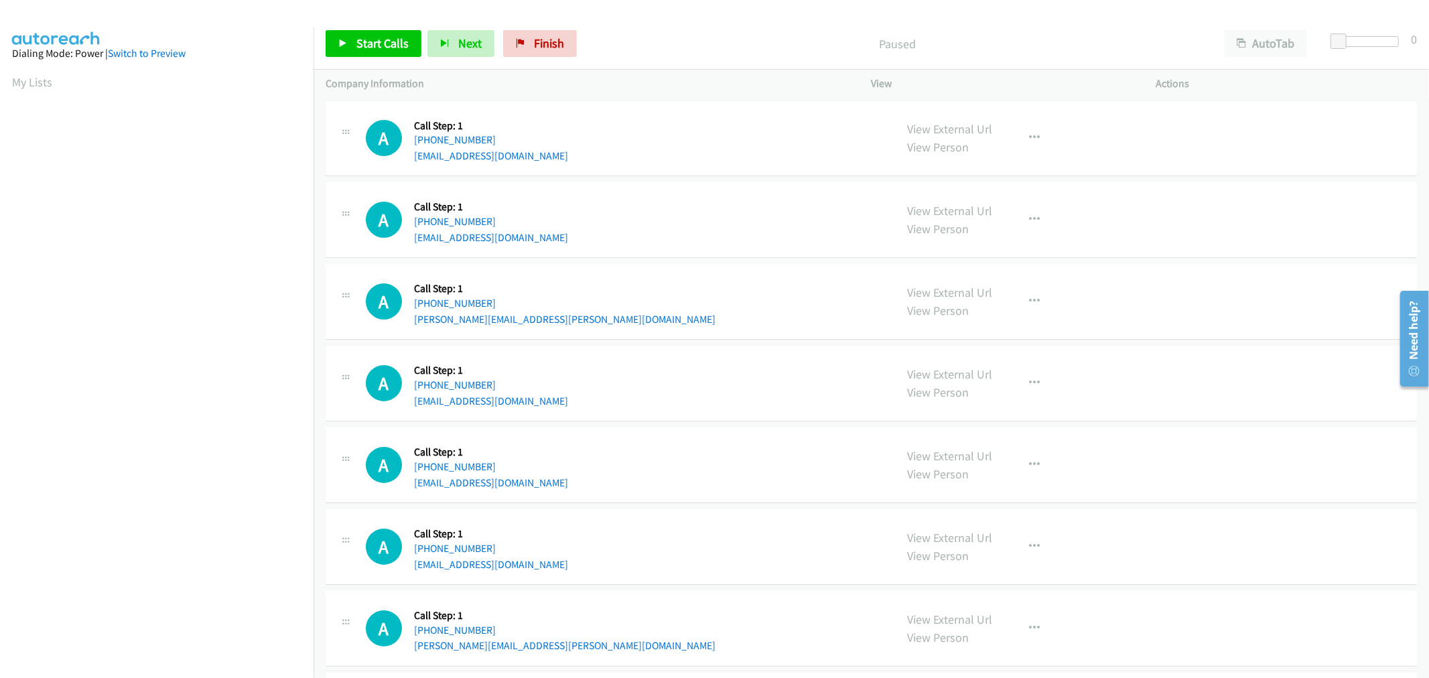
click at [719, 378] on div "A Callback Scheduled Call Step: 1 America/Los_Angeles +1 805-390-7300 bkontgis@…" at bounding box center [625, 383] width 518 height 51
click at [608, 237] on div "A Callback Scheduled Call Step: 1 America/Los_Angeles +1 805-509-8896 rjvelasco…" at bounding box center [625, 219] width 518 height 51
click at [392, 40] on span "Start Calls" at bounding box center [382, 43] width 52 height 15
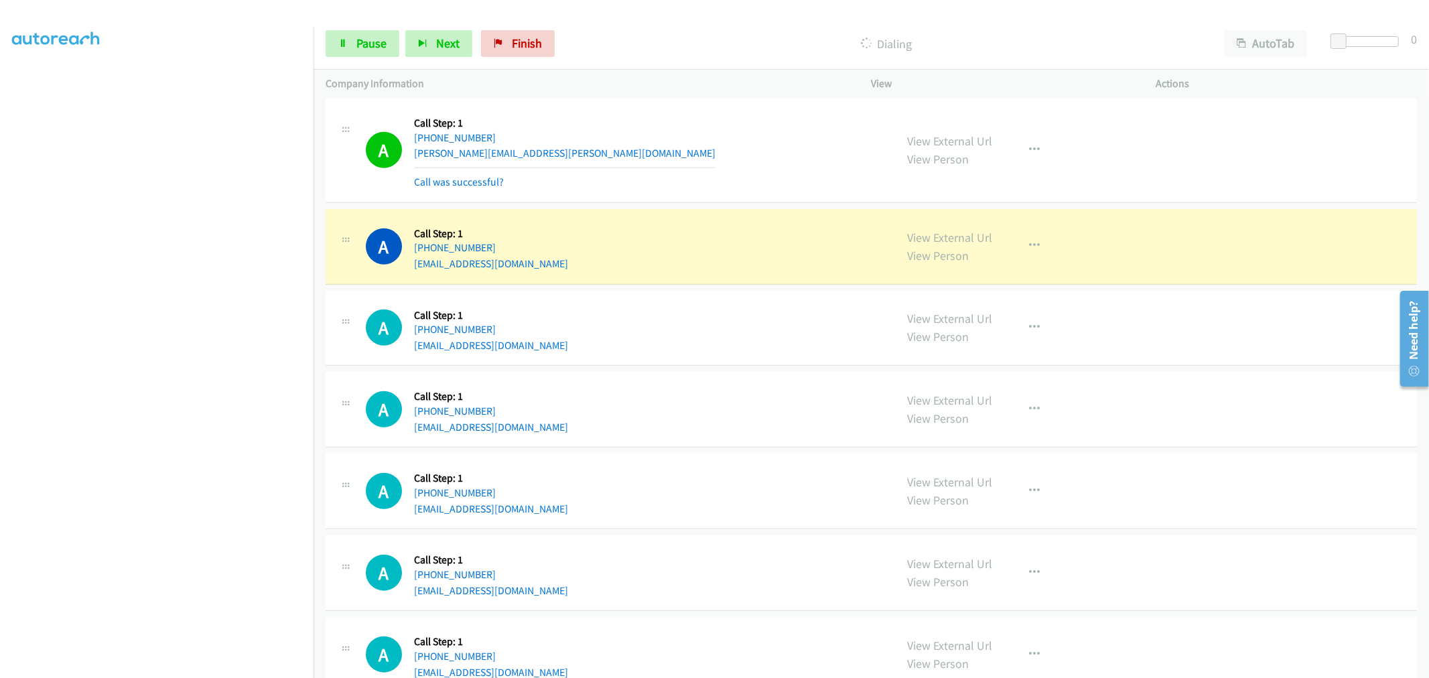
scroll to position [1042, 0]
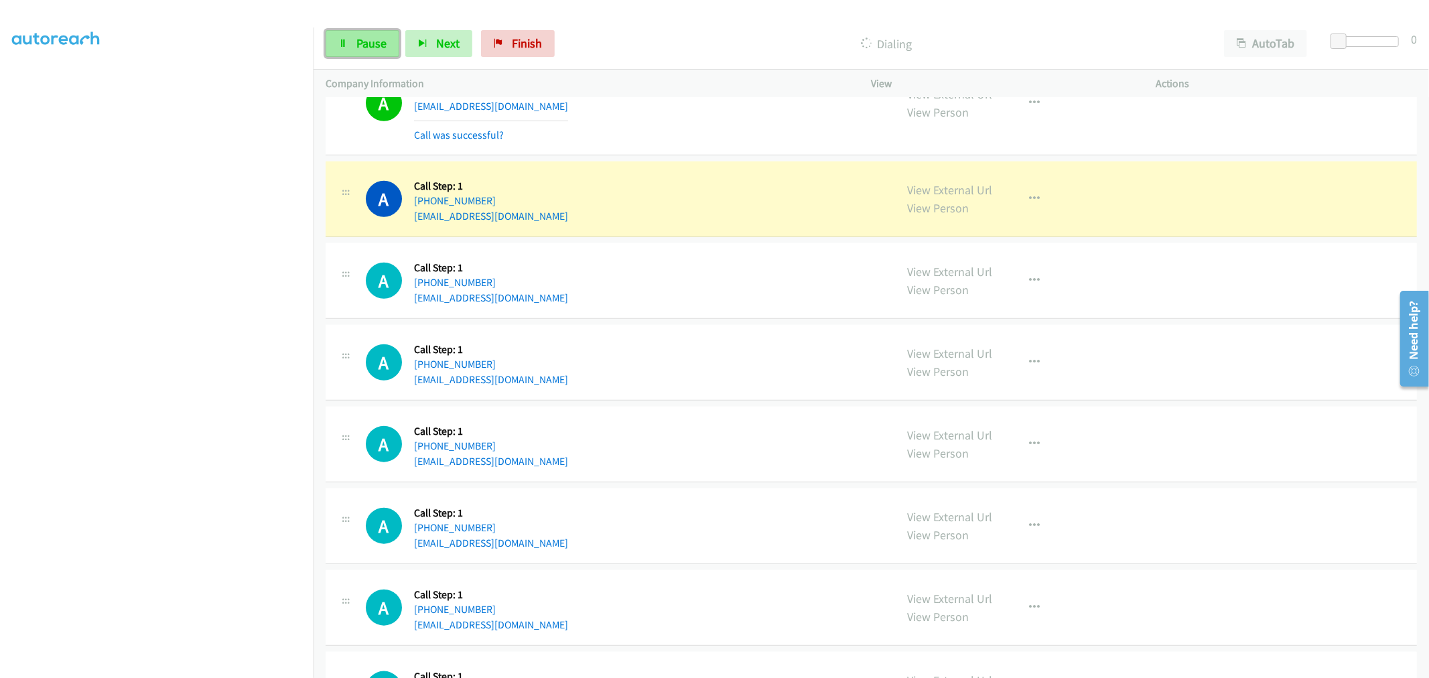
click at [364, 41] on span "Pause" at bounding box center [371, 43] width 30 height 15
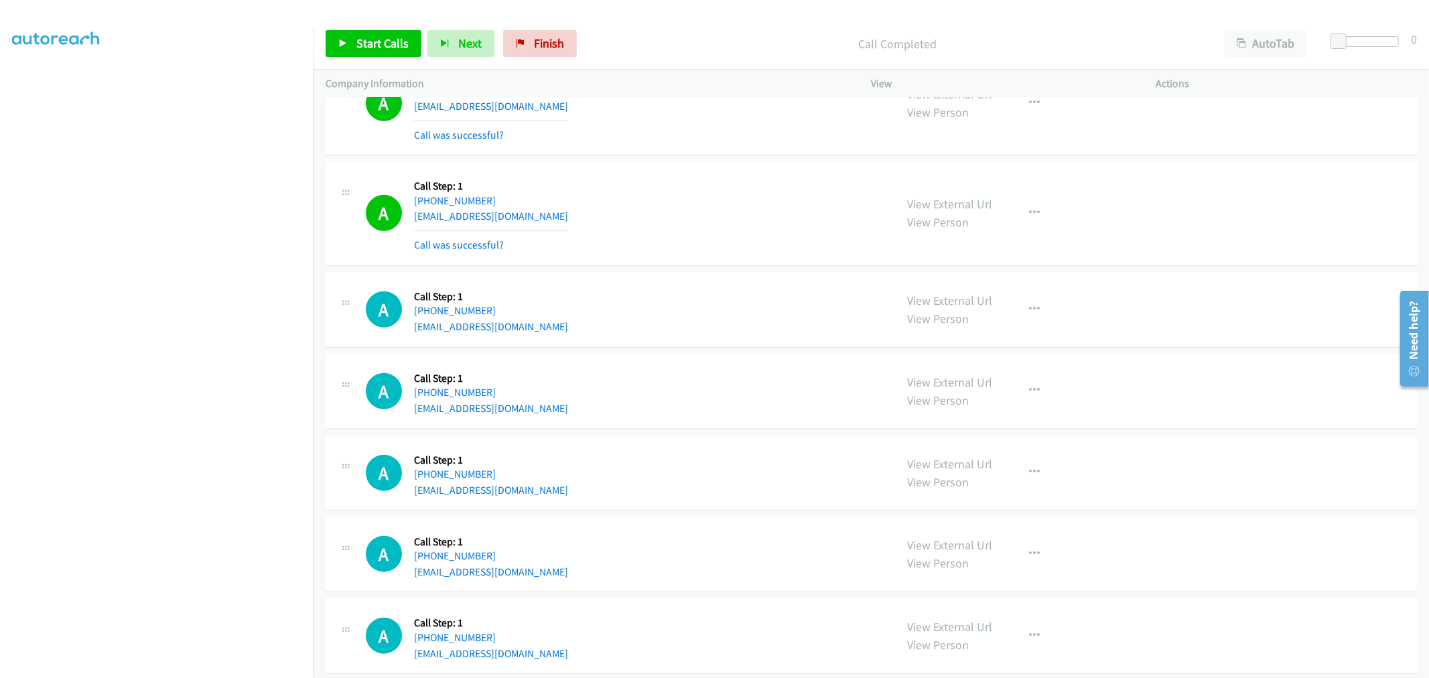
click at [660, 306] on div "A Callback Scheduled Call Step: 1 America/Chicago +1 319-237-5589 tylerraycochr…" at bounding box center [625, 309] width 518 height 51
click at [1037, 209] on button "button" at bounding box center [1035, 213] width 36 height 27
click at [961, 333] on link "Add to do not call list" at bounding box center [963, 327] width 178 height 27
click at [720, 265] on div "A Callback Scheduled Call Step: 1 America/Los_Angeles +1 425-457-0844 haroldrru…" at bounding box center [871, 213] width 1091 height 105
click at [612, 277] on div "A Callback Scheduled Call Step: 1 America/Chicago +1 319-237-5589 tylerraycochr…" at bounding box center [871, 310] width 1091 height 76
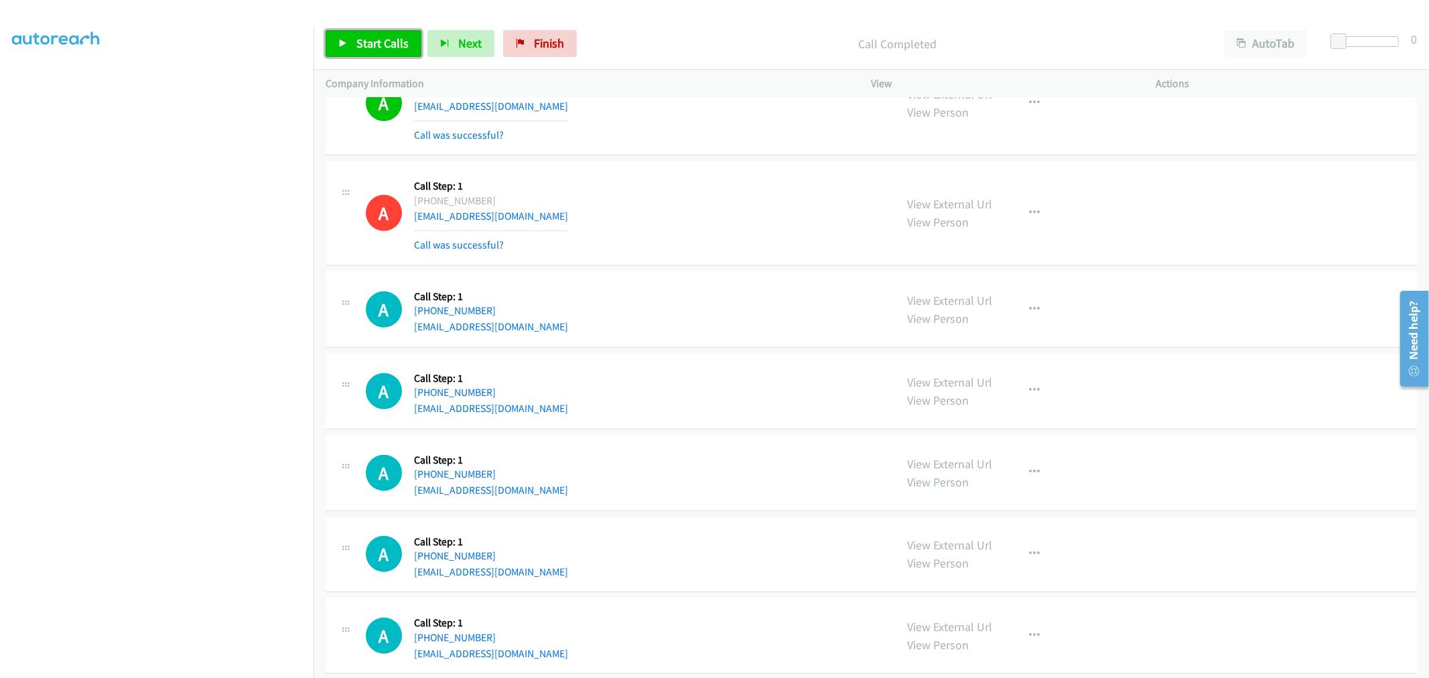
click at [350, 41] on link "Start Calls" at bounding box center [374, 43] width 96 height 27
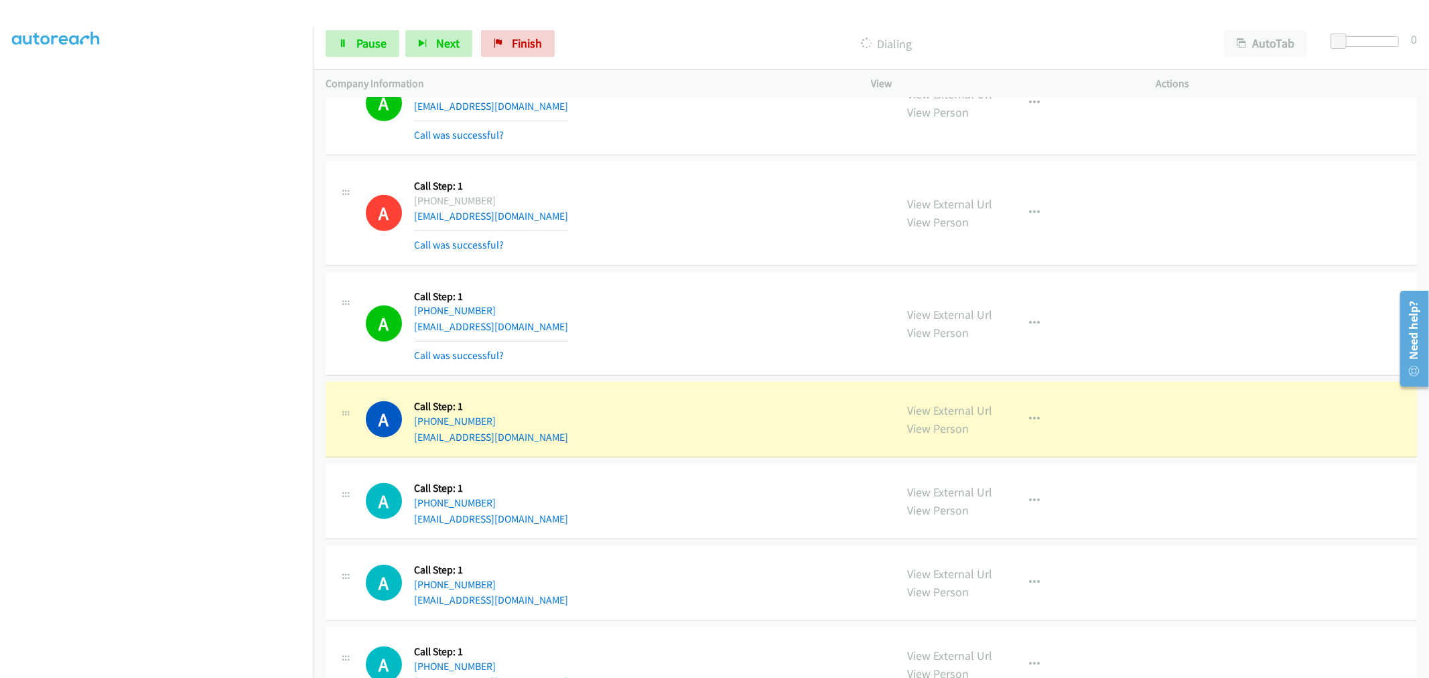
click at [239, 668] on section at bounding box center [156, 360] width 289 height 641
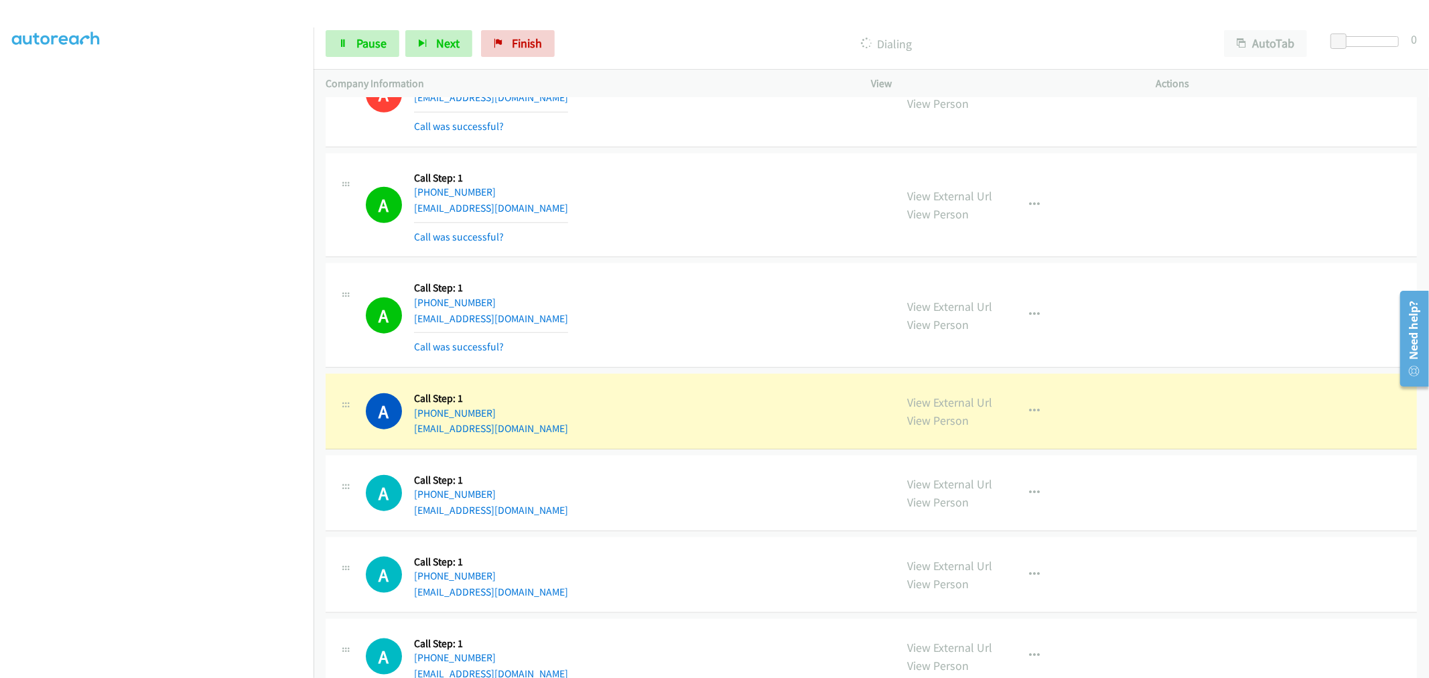
scroll to position [1265, 0]
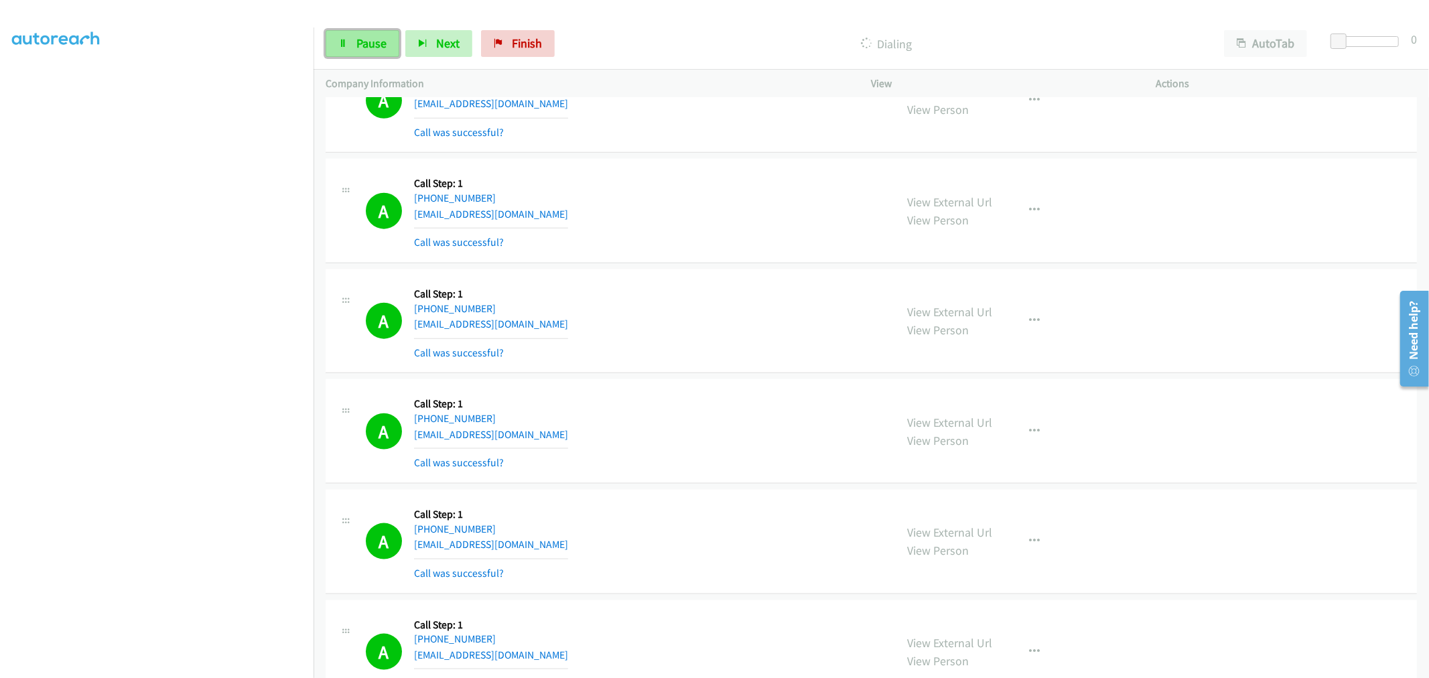
click at [359, 50] on span "Pause" at bounding box center [371, 43] width 30 height 15
click at [410, 46] on link "Start Calls" at bounding box center [374, 43] width 96 height 27
click at [648, 350] on div "A Callback Scheduled Call Step: 1 America/New_York +1 207-897-5544 monkeyc@gmai…" at bounding box center [625, 321] width 518 height 80
click at [370, 39] on span "Pause" at bounding box center [371, 43] width 30 height 15
click at [366, 44] on span "Pause" at bounding box center [371, 43] width 30 height 15
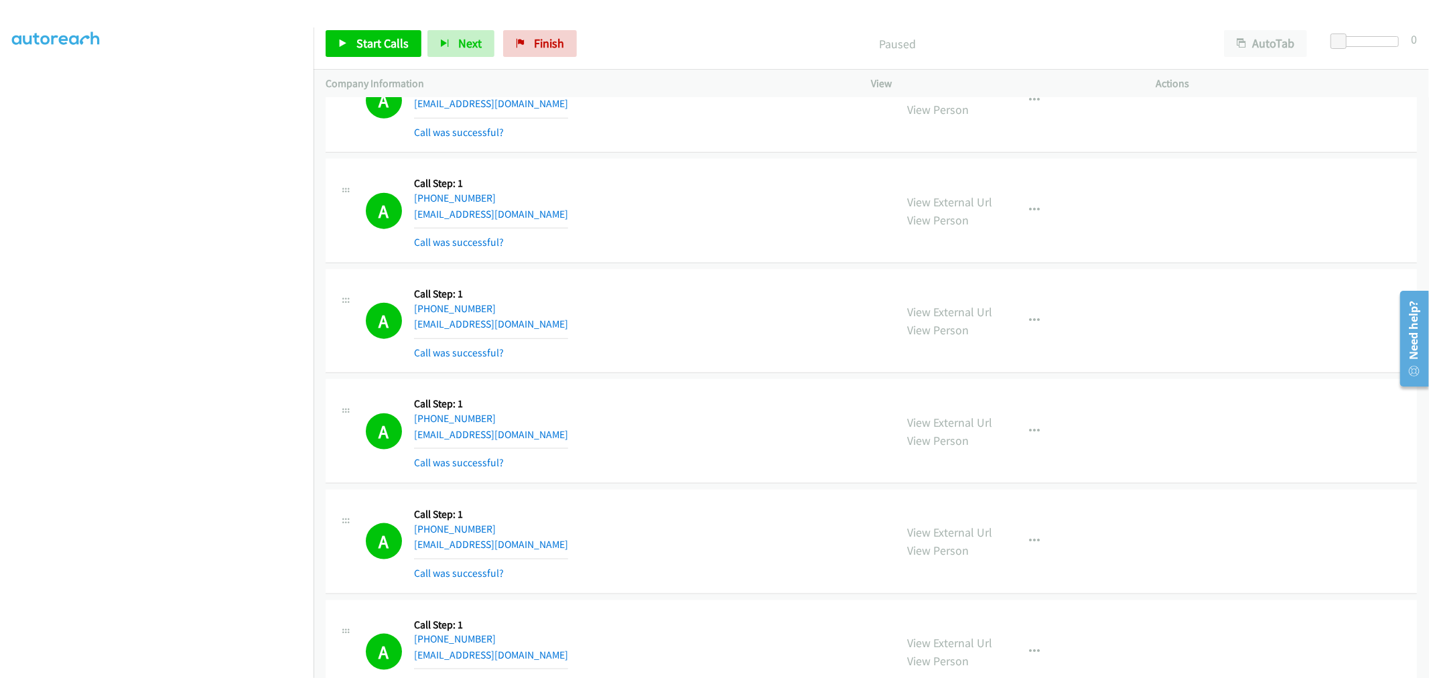
click at [677, 287] on div "A Callback Scheduled Call Step: 1 America/New_York +1 207-897-5544 monkeyc@gmai…" at bounding box center [625, 321] width 518 height 80
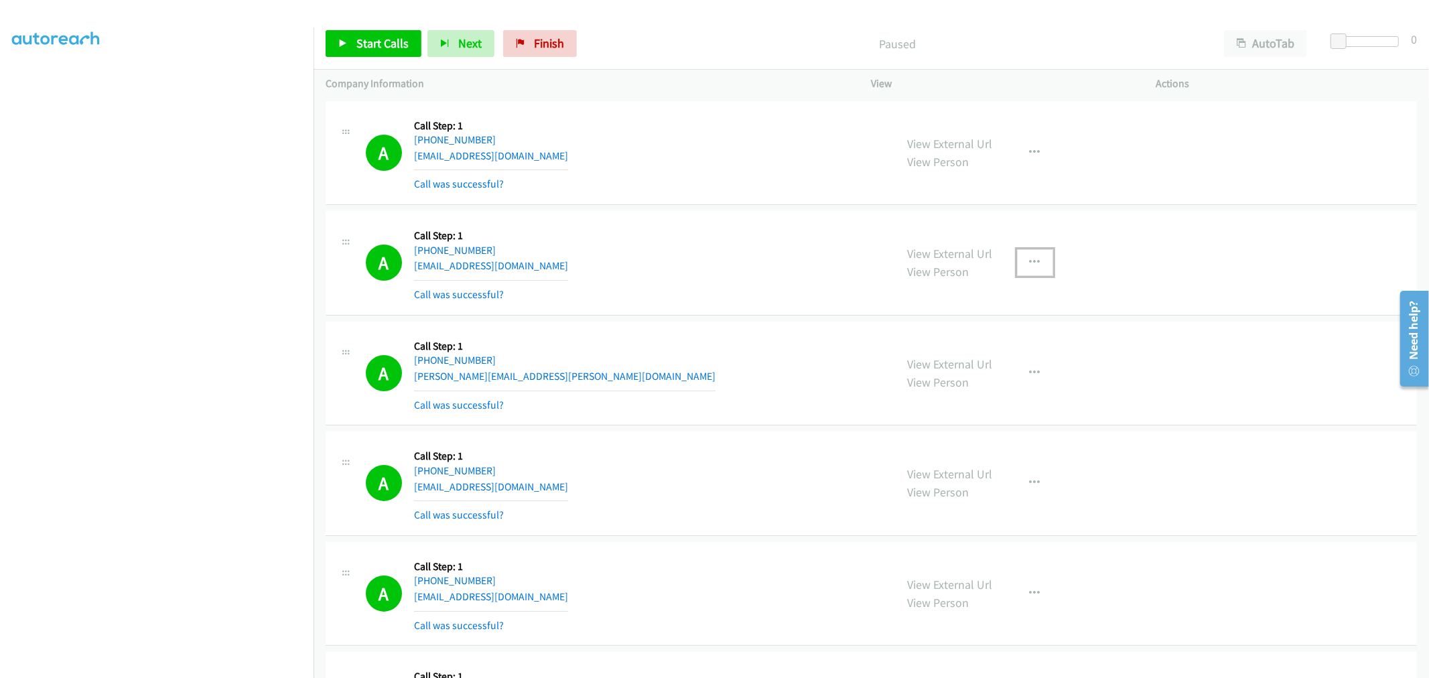
click at [1032, 264] on icon "button" at bounding box center [1035, 262] width 11 height 11
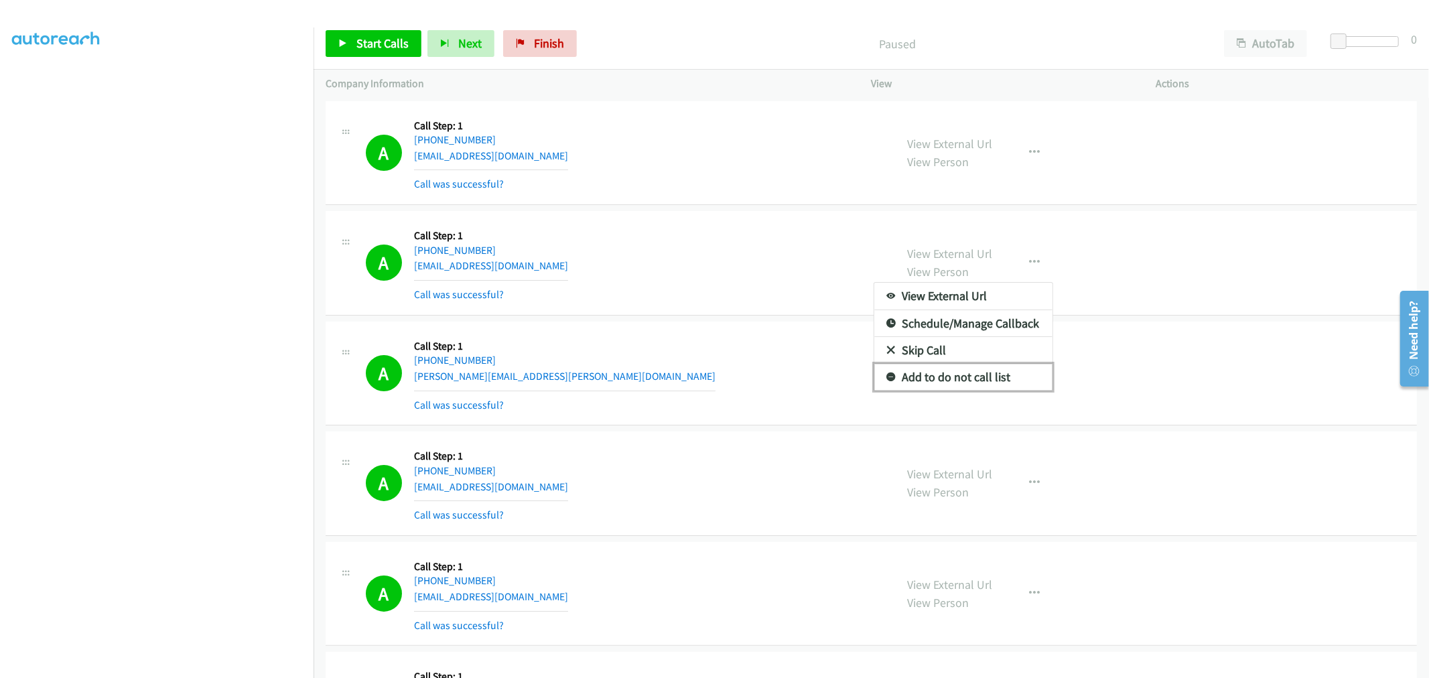
click at [967, 383] on link "Add to do not call list" at bounding box center [963, 377] width 178 height 27
click at [753, 255] on div "A Callback Scheduled Call Step: 1 America/Los_Angeles +1 805-509-8896 rjvelasco…" at bounding box center [625, 263] width 518 height 80
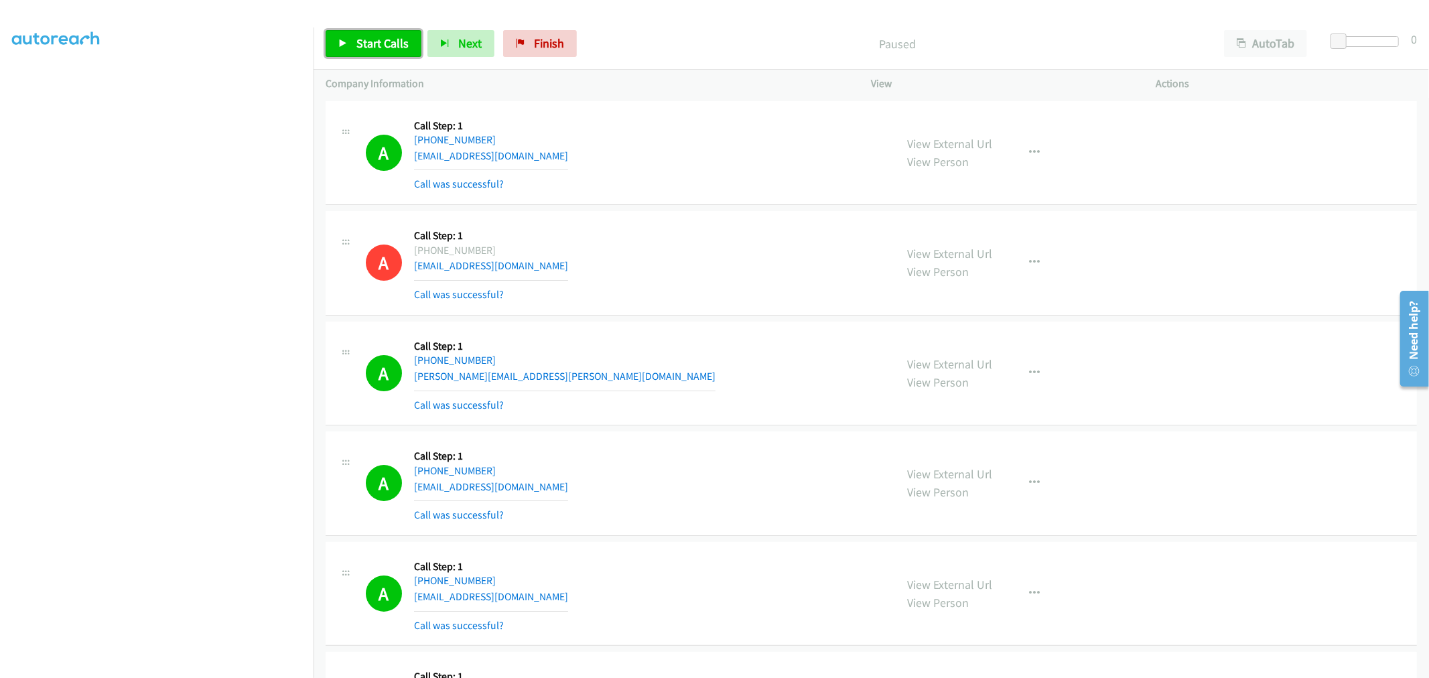
click at [345, 44] on icon at bounding box center [342, 44] width 9 height 9
click at [701, 211] on div "A Callback Scheduled Call Step: 1 America/Los_Angeles +1 805-509-8896 rjvelasco…" at bounding box center [871, 263] width 1091 height 105
click at [369, 46] on span "Pause" at bounding box center [371, 43] width 30 height 15
click at [667, 283] on div "A Callback Scheduled Call Step: 1 America/Los_Angeles +1 805-509-8896 rjvelasco…" at bounding box center [625, 263] width 518 height 80
drag, startPoint x: 360, startPoint y: 54, endPoint x: 371, endPoint y: 67, distance: 17.6
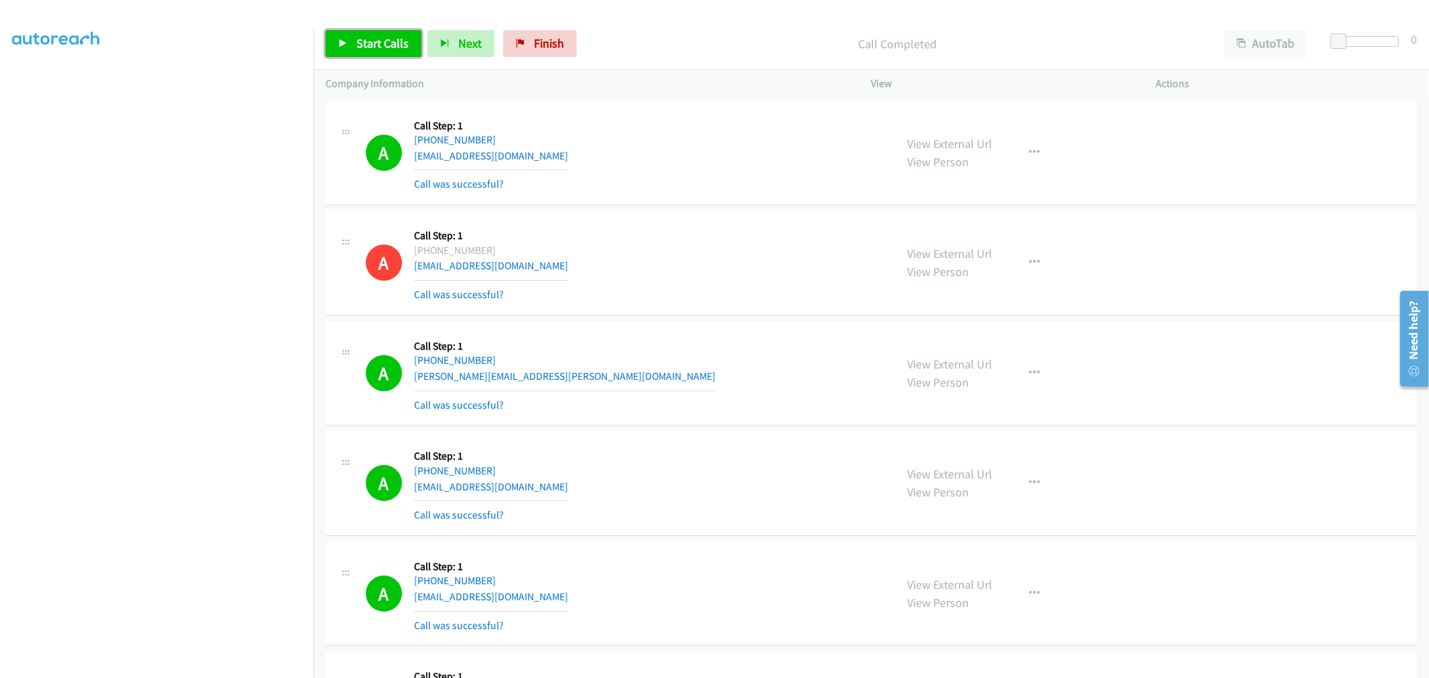
click at [360, 54] on link "Start Calls" at bounding box center [374, 43] width 96 height 27
click at [714, 316] on td "A Callback Scheduled Call Step: 1 America/Los_Angeles +1 805-509-8896 rjvelasco…" at bounding box center [871, 263] width 1115 height 111
click at [714, 318] on td "A Callback Scheduled Call Step: 1 America/Los_Angeles +1 213-500-4503 mehrdad.n…" at bounding box center [871, 373] width 1115 height 111
click at [370, 39] on span "Pause" at bounding box center [371, 43] width 30 height 15
click at [340, 40] on icon at bounding box center [342, 44] width 9 height 9
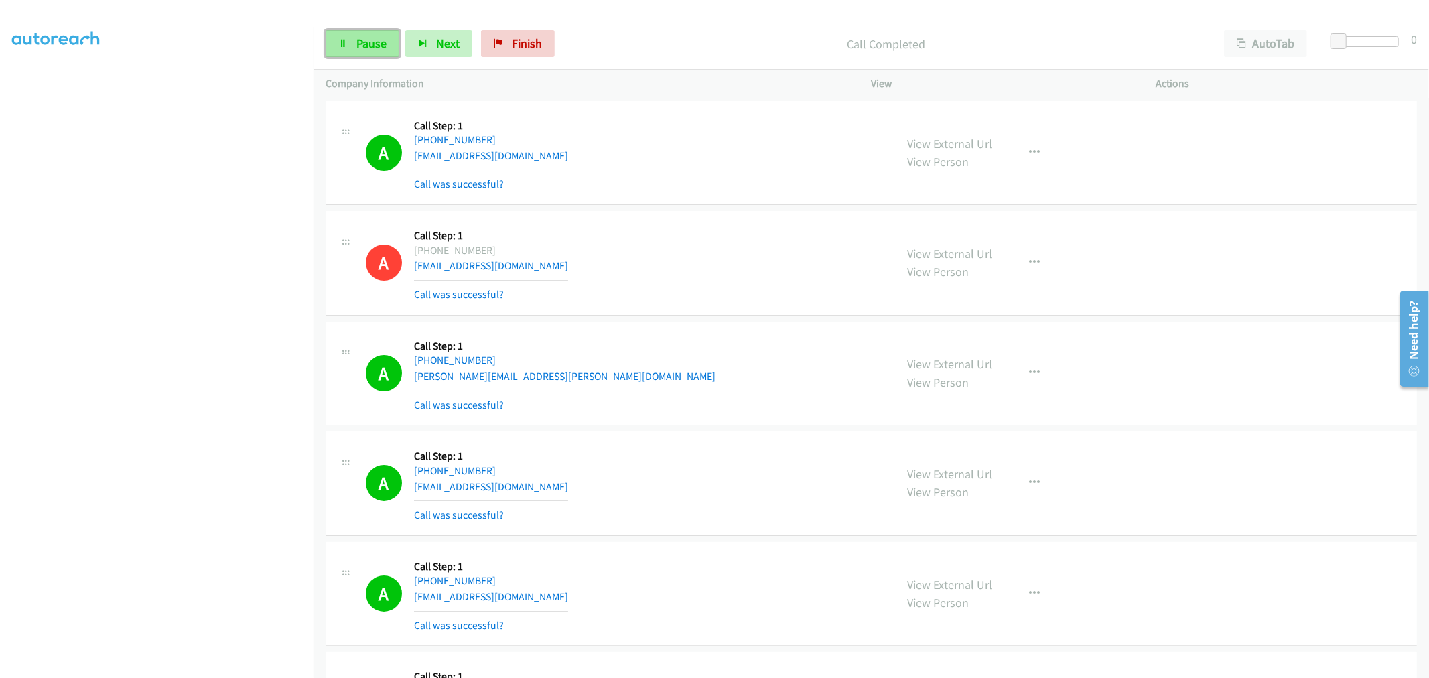
click at [391, 38] on link "Pause" at bounding box center [363, 43] width 74 height 27
click at [378, 42] on span "Start Calls" at bounding box center [382, 43] width 52 height 15
click at [358, 50] on span "Pause" at bounding box center [371, 43] width 30 height 15
